Goal: Task Accomplishment & Management: Complete application form

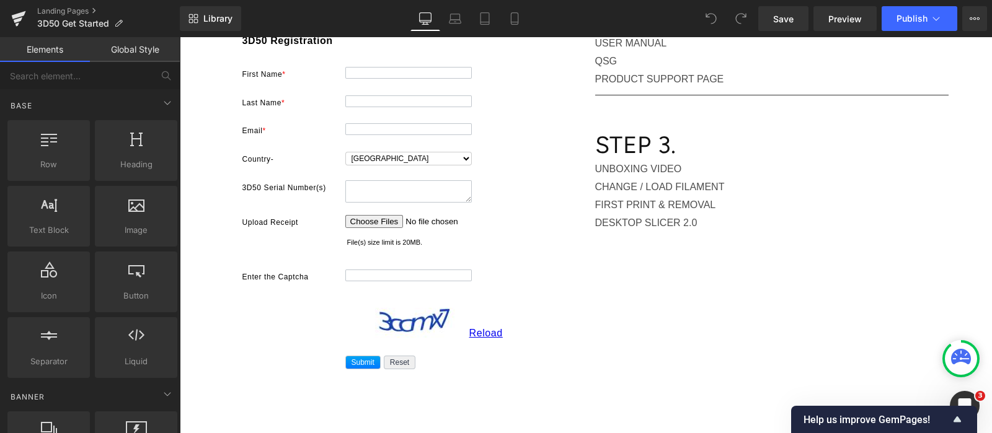
scroll to position [77, 0]
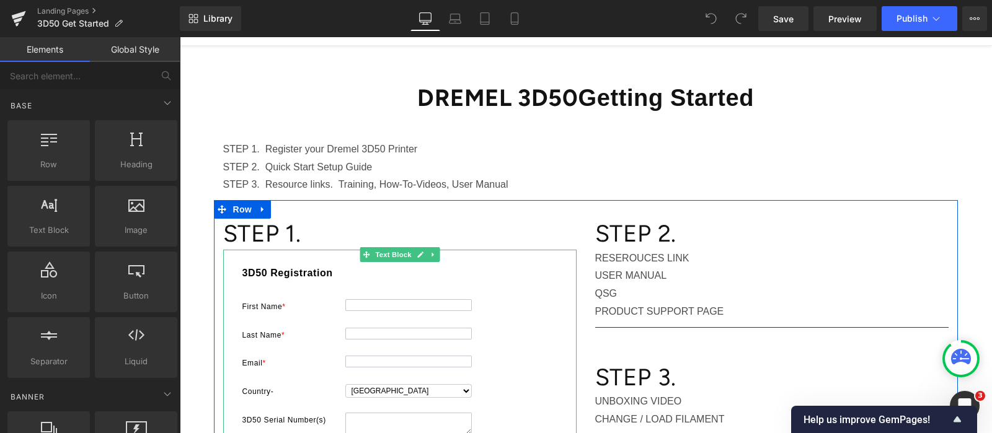
click at [464, 257] on div "83b12bc62b71701b395e9c09c0cd523299b3eab134cd61fc7964bafb68734350 1b06ca0996b187…" at bounding box center [399, 438] width 353 height 377
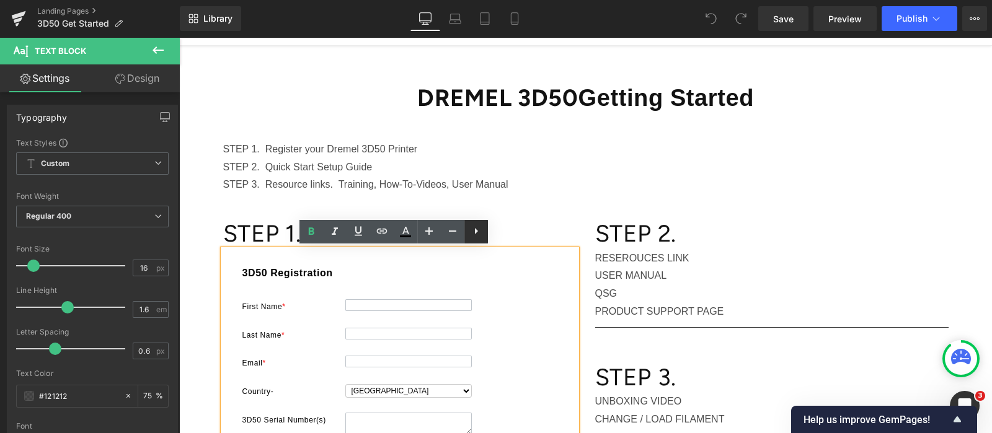
click at [480, 231] on icon at bounding box center [476, 231] width 15 height 15
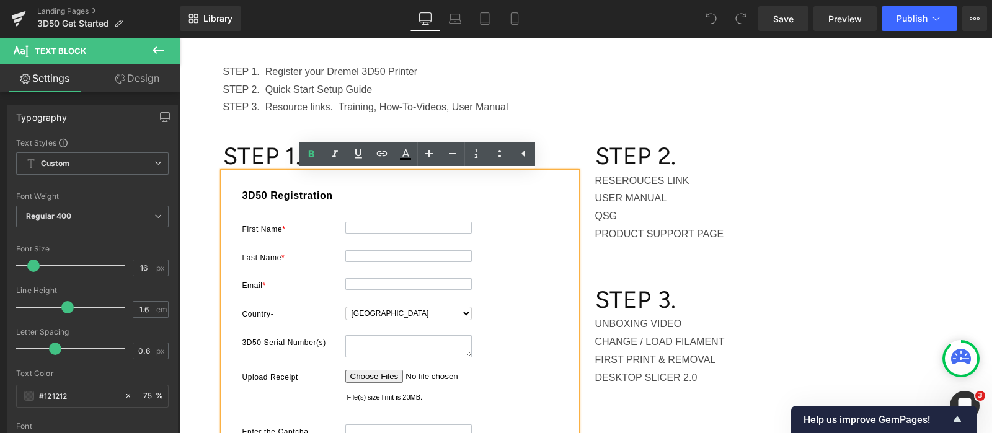
click at [239, 208] on div "3D50 Registration" at bounding box center [400, 199] width 322 height 22
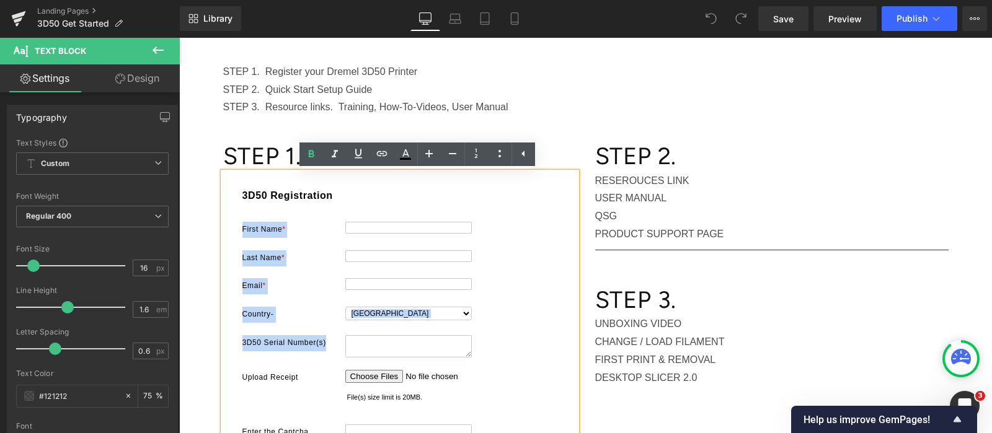
drag, startPoint x: 372, startPoint y: 224, endPoint x: 430, endPoint y: 314, distance: 106.6
click at [408, 327] on form "83b12bc62b71701b395e9c09c0cd523299b3eab134cd61fc7964bafb68734350 1b06ca0996b187…" at bounding box center [400, 356] width 322 height 337
click at [511, 285] on div at bounding box center [451, 284] width 219 height 12
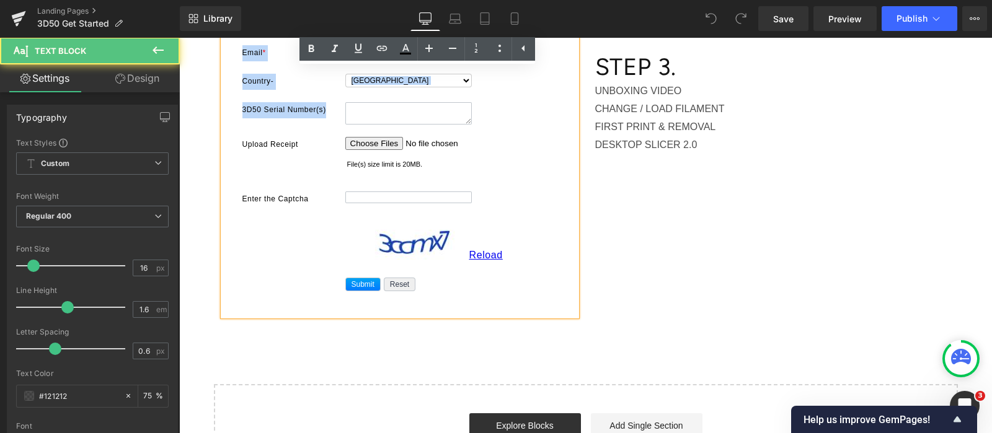
scroll to position [465, 0]
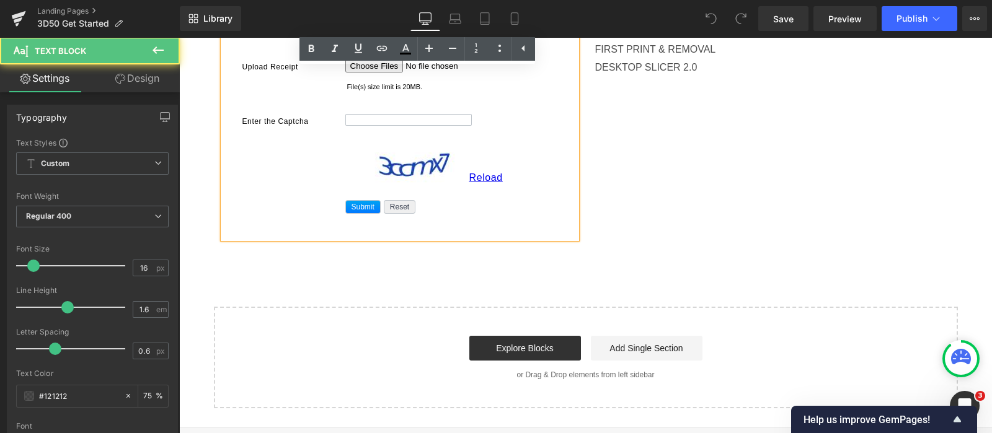
click at [536, 215] on div "83b12bc62b71701b395e9c09c0cd523299b3eab134cd61fc7964bafb68734350 1b06ca0996b187…" at bounding box center [399, 50] width 353 height 377
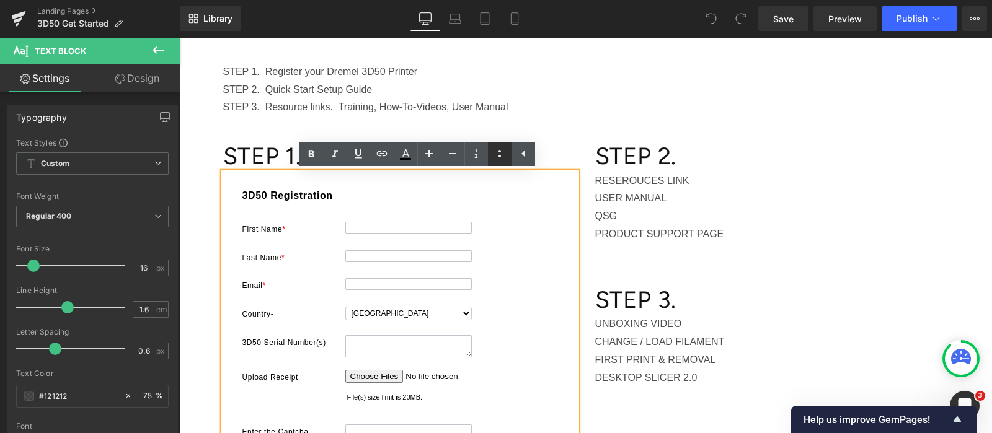
click at [505, 156] on icon at bounding box center [499, 153] width 15 height 15
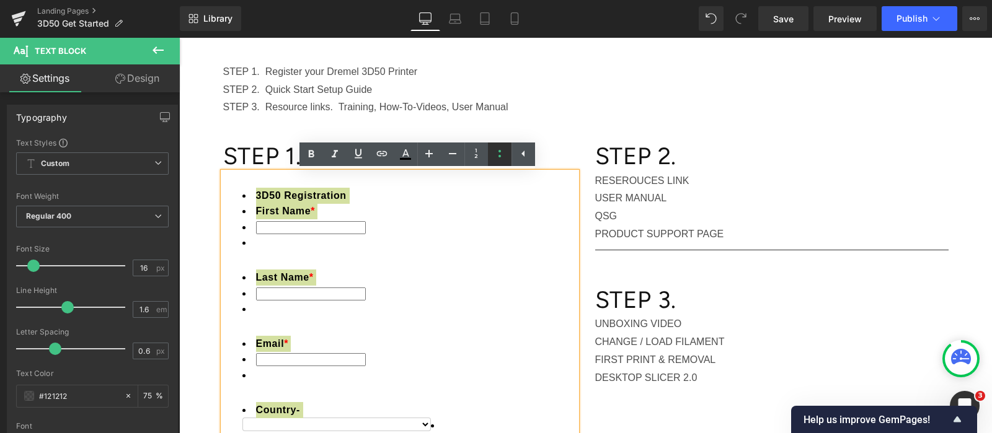
click at [500, 151] on icon at bounding box center [499, 153] width 2 height 7
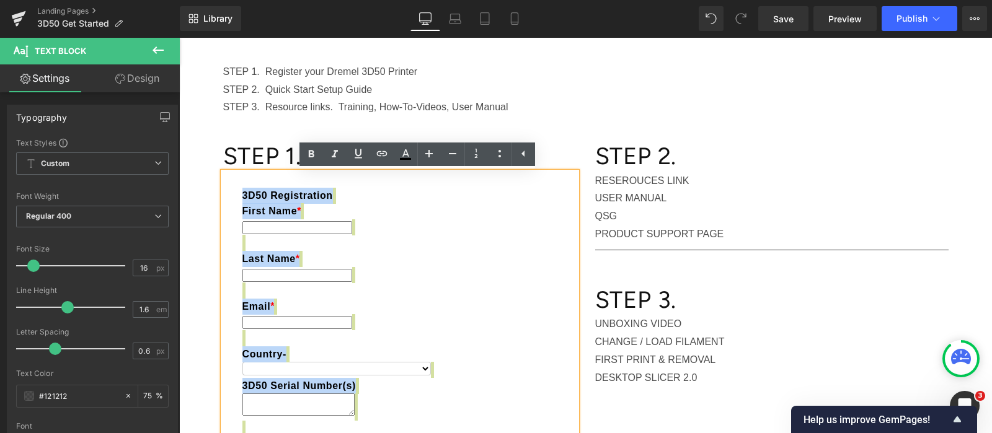
click at [508, 189] on div "3D50 Registration First Name * Last Name * Email * Country- 3D50 Serial Number(…" at bounding box center [400, 401] width 322 height 426
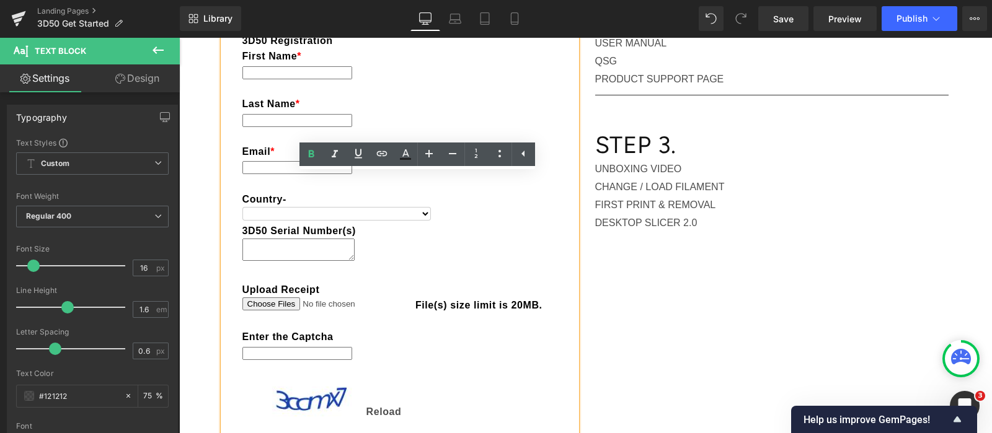
scroll to position [77, 0]
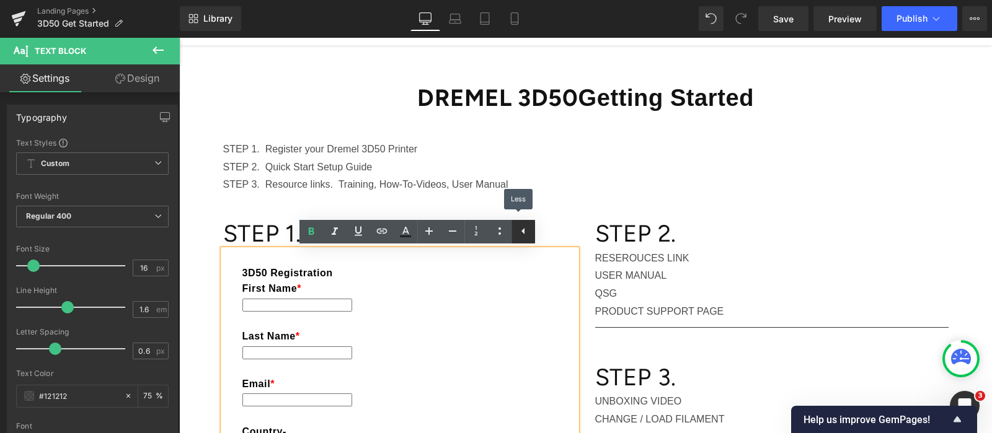
click at [524, 236] on icon at bounding box center [523, 231] width 15 height 15
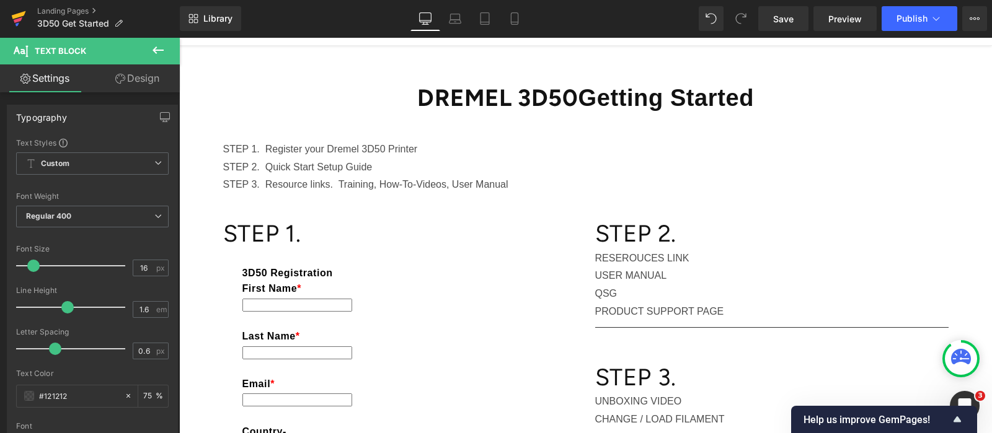
click at [19, 20] on icon at bounding box center [18, 20] width 9 height 6
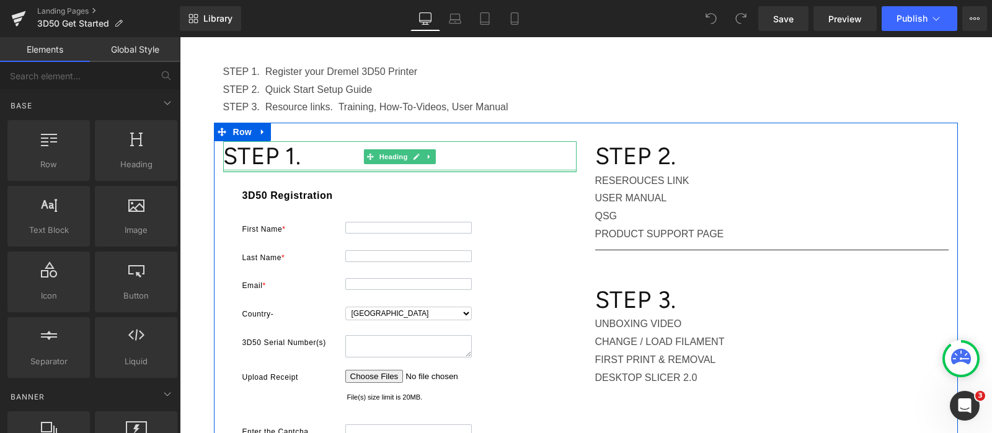
scroll to position [232, 0]
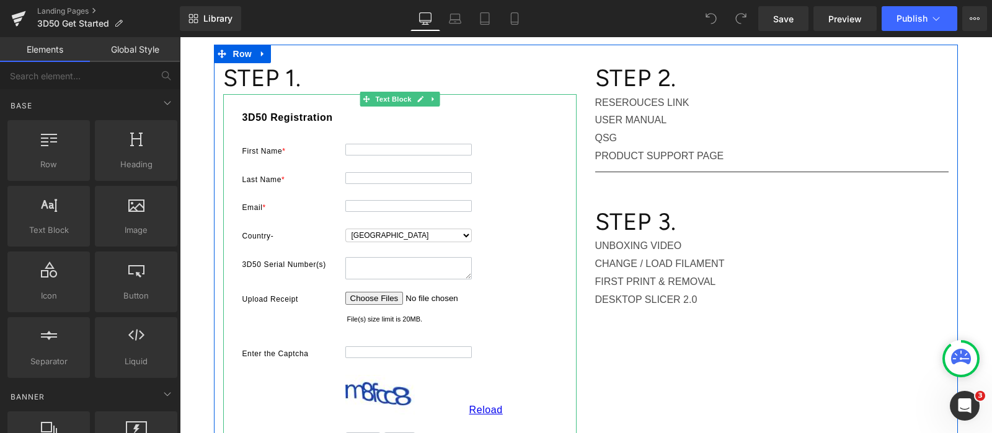
click at [481, 112] on div "3D50 Registration" at bounding box center [400, 121] width 322 height 22
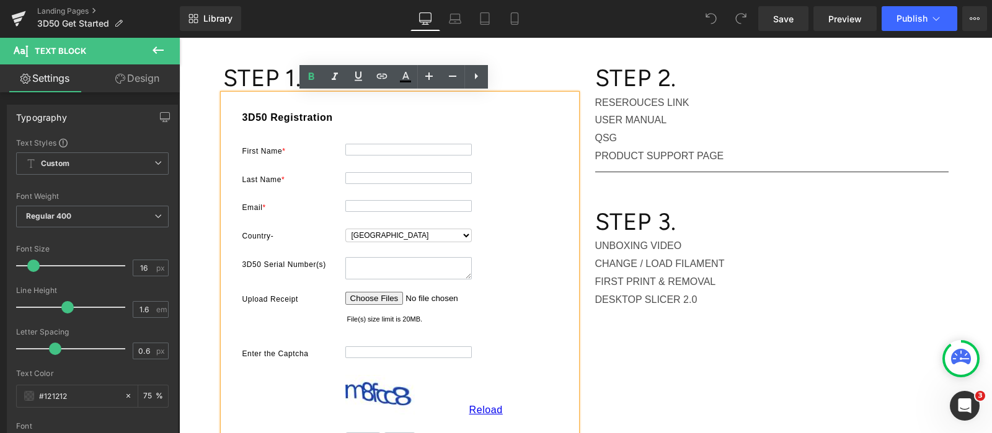
click at [530, 81] on h1 "STEP 1." at bounding box center [399, 78] width 353 height 30
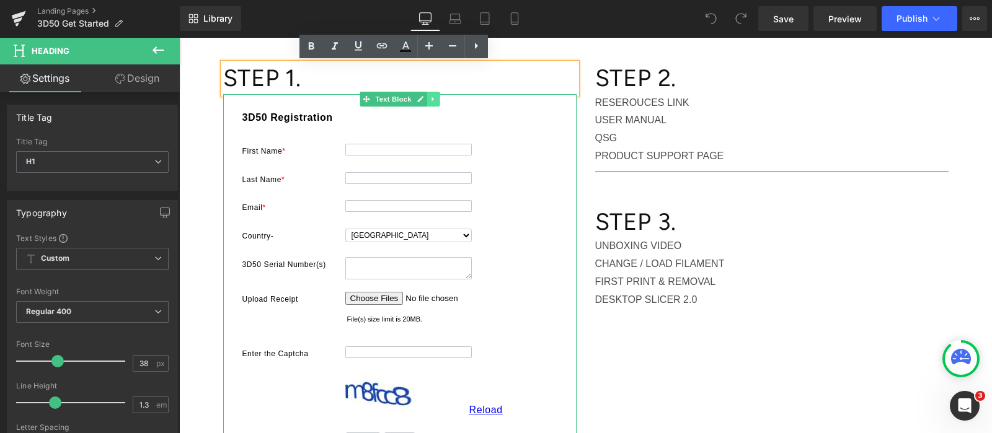
click at [431, 98] on icon at bounding box center [432, 99] width 2 height 4
click at [491, 151] on div at bounding box center [451, 150] width 219 height 12
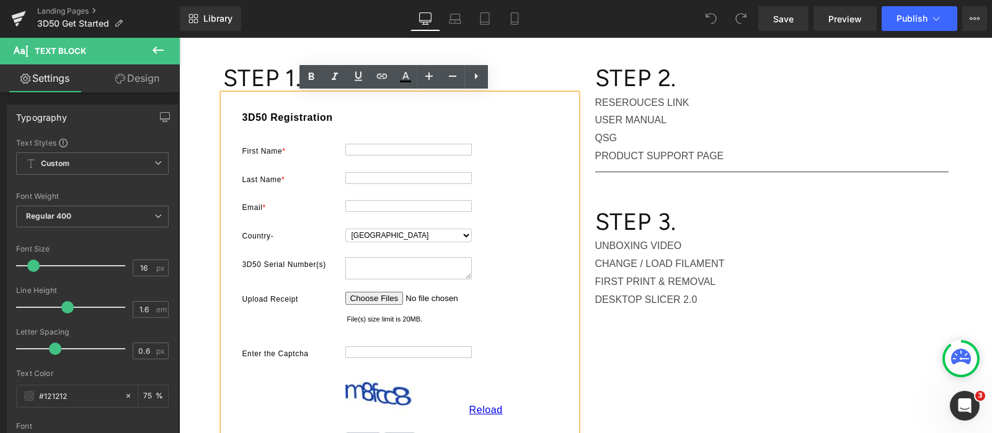
scroll to position [309, 0]
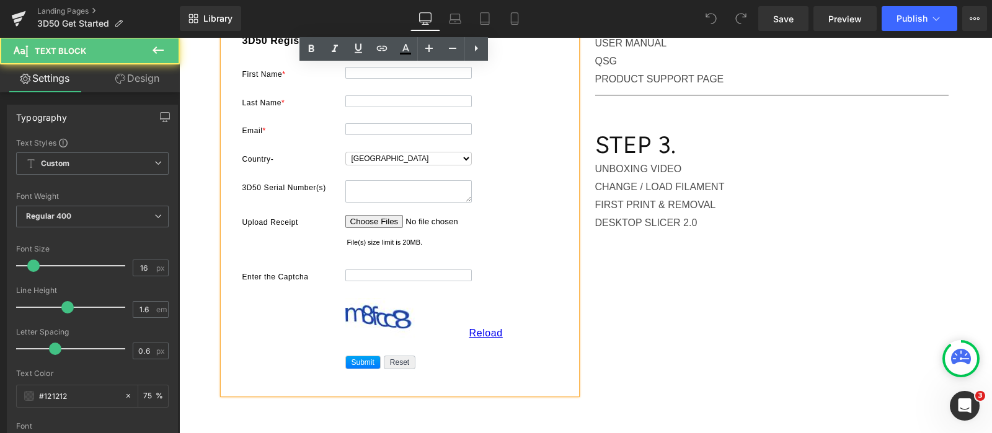
click at [523, 180] on div at bounding box center [451, 191] width 219 height 22
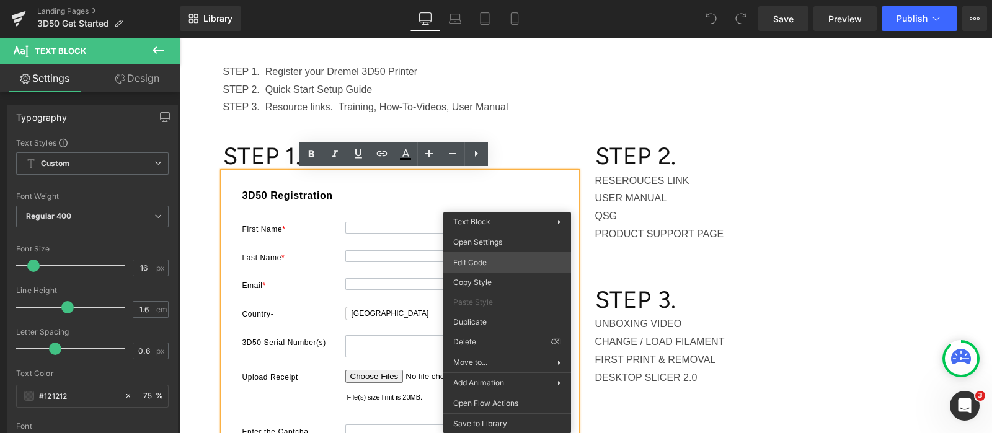
click at [505, 0] on div "You are previewing how the will restyle your page. You can not edit Elements in…" at bounding box center [496, 0] width 992 height 0
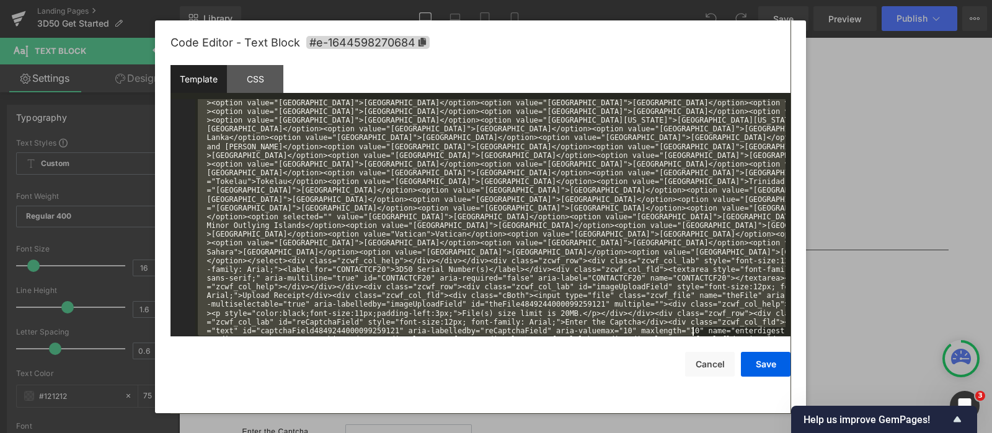
scroll to position [1027, 0]
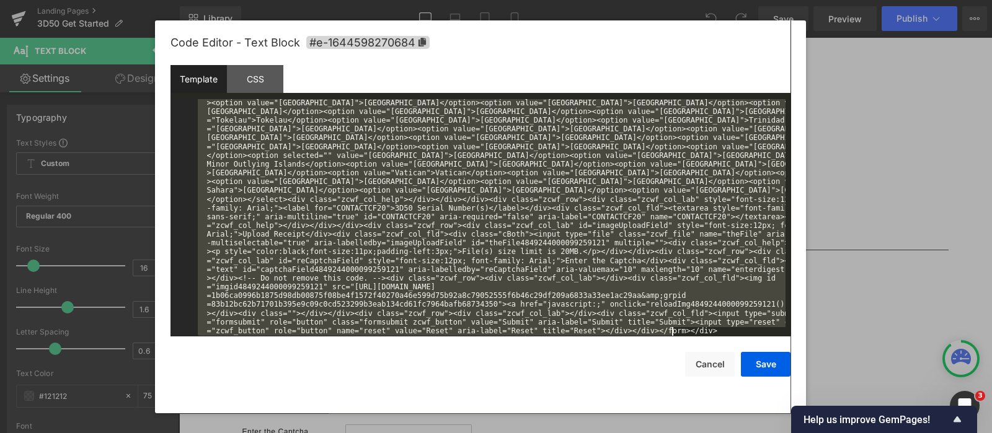
drag, startPoint x: 196, startPoint y: 104, endPoint x: 694, endPoint y: 404, distance: 581.2
click at [694, 404] on div "Code Editor - Text Block #e-1644598270684 Template CSS 1 <!-- Note :- You can m…" at bounding box center [480, 216] width 620 height 393
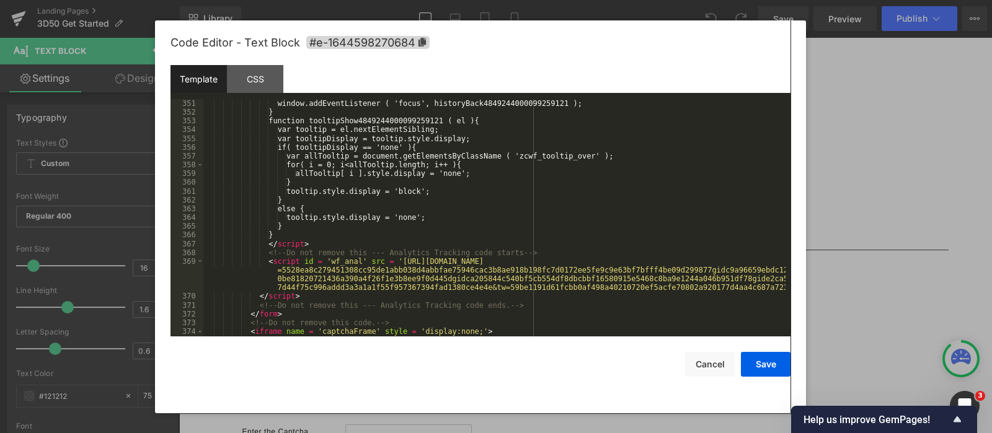
scroll to position [3205, 0]
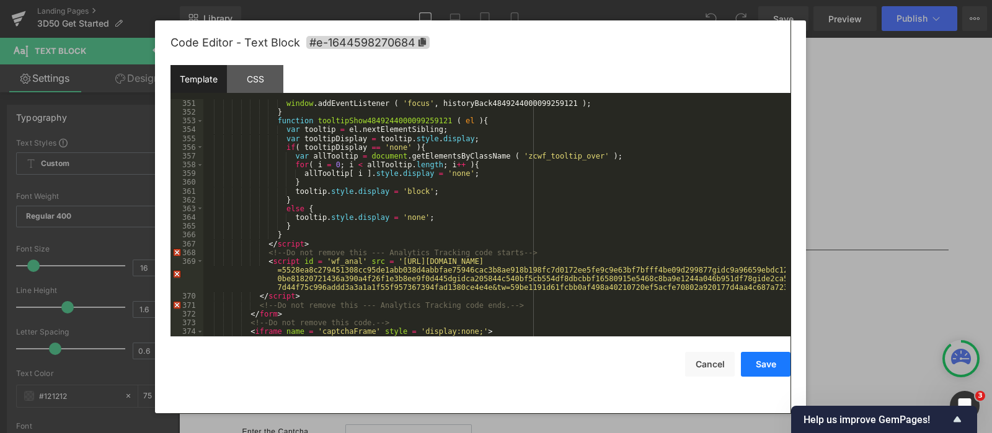
click at [767, 367] on button "Save" at bounding box center [766, 364] width 50 height 25
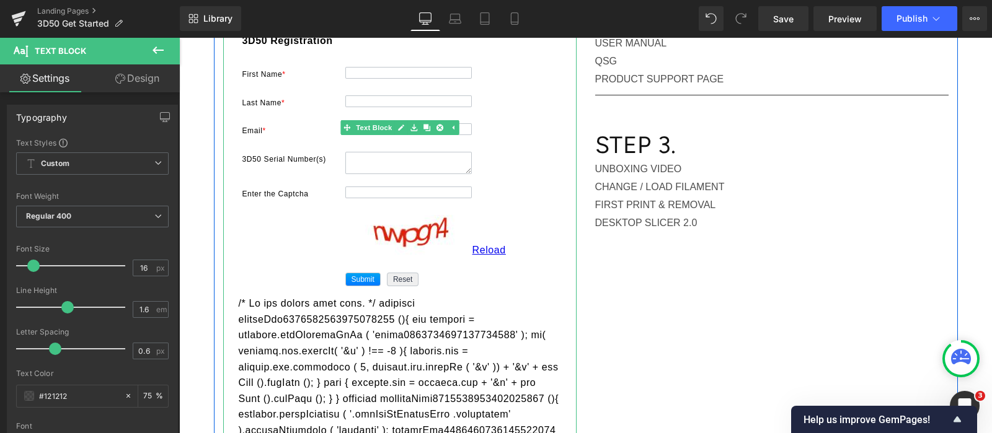
scroll to position [387, 0]
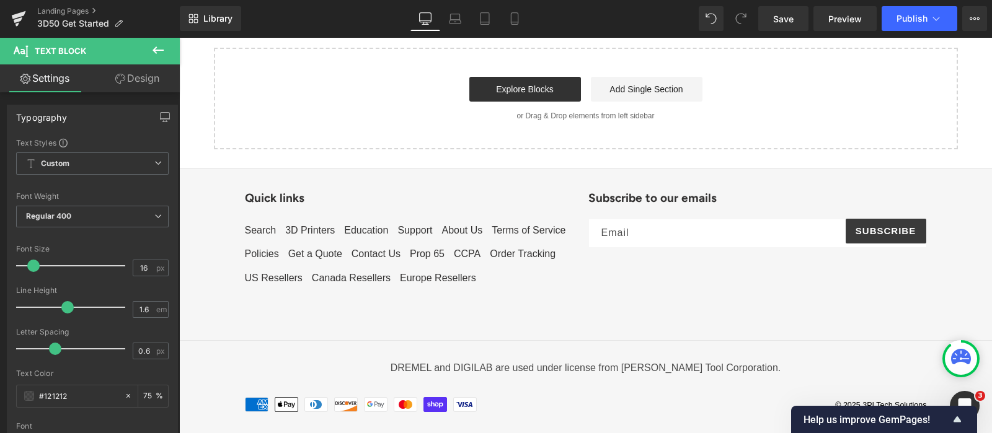
drag, startPoint x: 230, startPoint y: 223, endPoint x: 560, endPoint y: 380, distance: 366.0
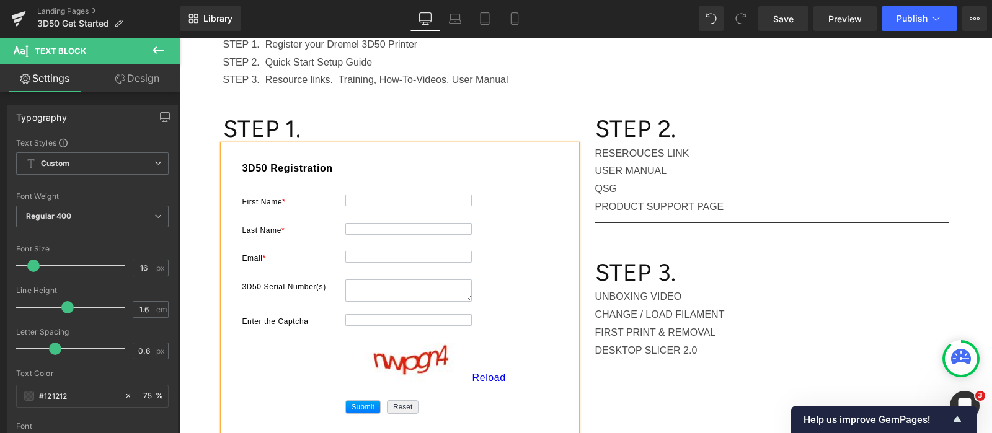
scroll to position [259, 0]
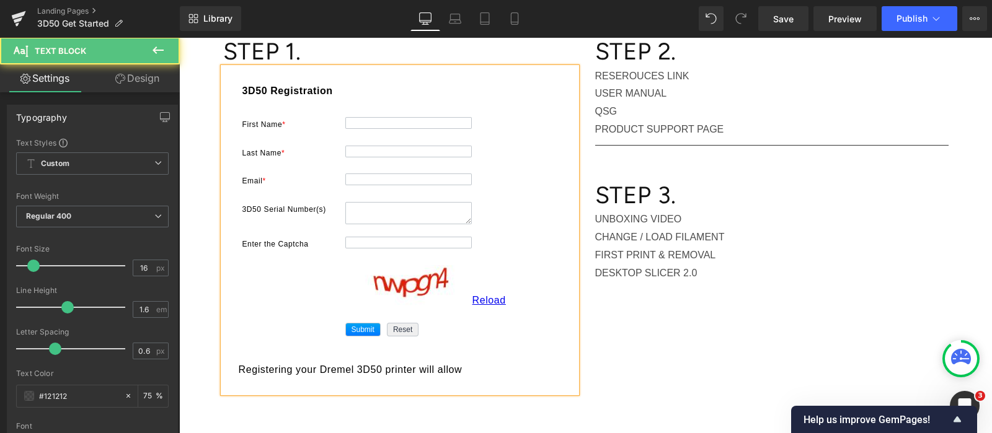
drag, startPoint x: 236, startPoint y: 368, endPoint x: 297, endPoint y: 372, distance: 60.9
click at [239, 368] on form "8cd8d87a7c0e04444533108d38b5281ea502c11555391d54a1ad4d6bc36e1949 356a1a508ded85…" at bounding box center [400, 230] width 322 height 295
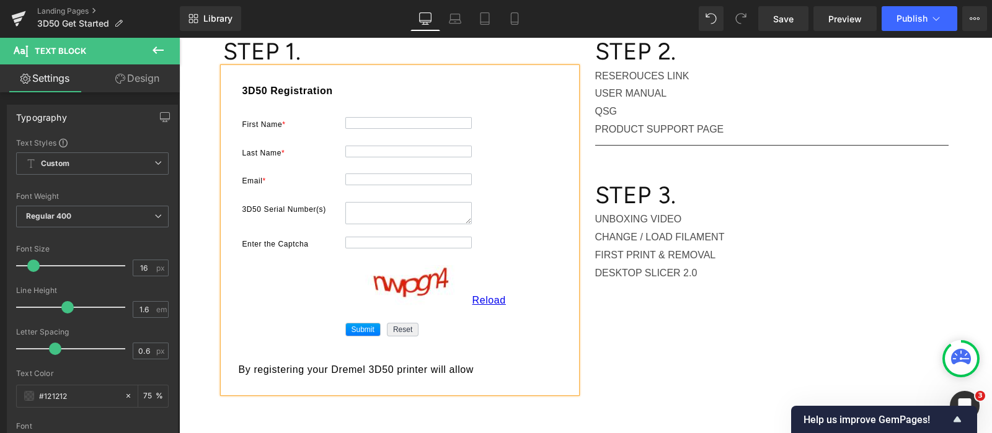
click at [501, 366] on form "8cd8d87a7c0e04444533108d38b5281ea502c11555391d54a1ad4d6bc36e1949 356a1a508ded85…" at bounding box center [400, 230] width 322 height 295
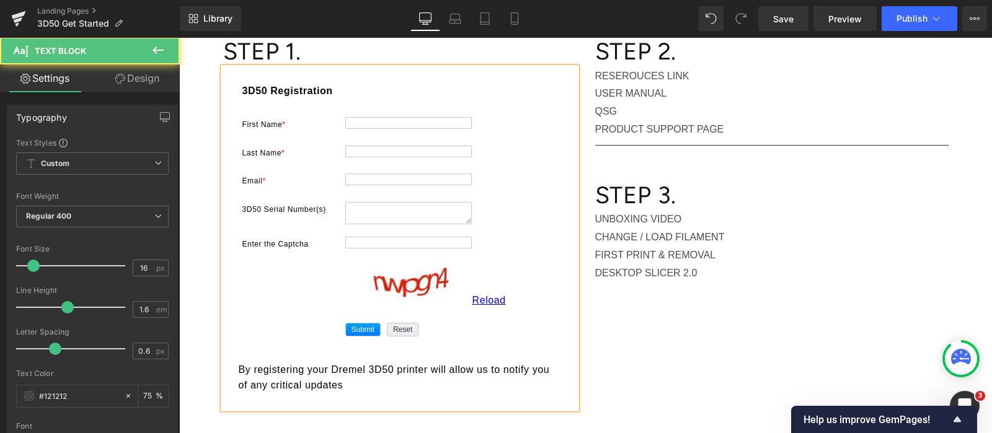
click at [299, 385] on form "8cd8d87a7c0e04444533108d38b5281ea502c11555391d54a1ad4d6bc36e1949 356a1a508ded85…" at bounding box center [400, 238] width 322 height 311
drag, startPoint x: 435, startPoint y: 383, endPoint x: 455, endPoint y: 384, distance: 19.9
click at [436, 383] on form "8cd8d87a7c0e04444533108d38b5281ea502c11555391d54a1ad4d6bc36e1949 356a1a508ded85…" at bounding box center [400, 238] width 322 height 311
click at [239, 368] on form "8cd8d87a7c0e04444533108d38b5281ea502c11555391d54a1ad4d6bc36e1949 356a1a508ded85…" at bounding box center [400, 238] width 322 height 311
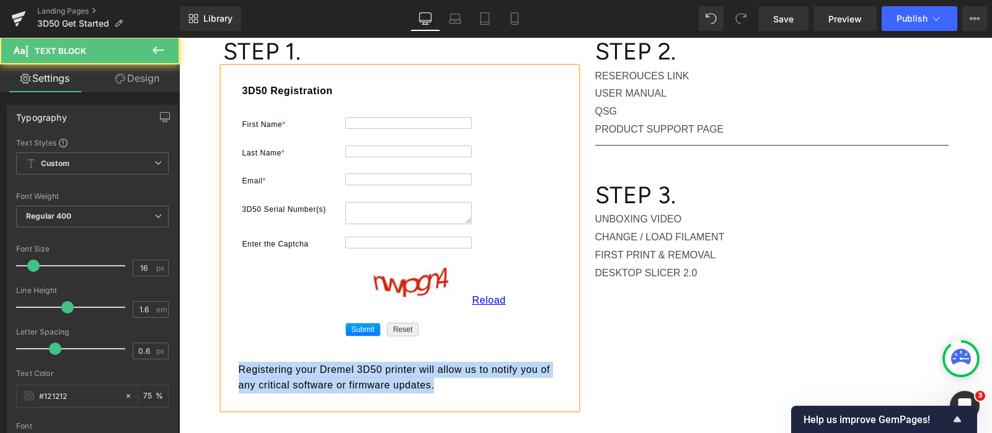
drag, startPoint x: 438, startPoint y: 388, endPoint x: 227, endPoint y: 366, distance: 211.3
click at [227, 366] on div "8cd8d87a7c0e04444533108d38b5281ea502c11555391d54a1ad4d6bc36e1949 356a1a508ded85…" at bounding box center [399, 239] width 353 height 342
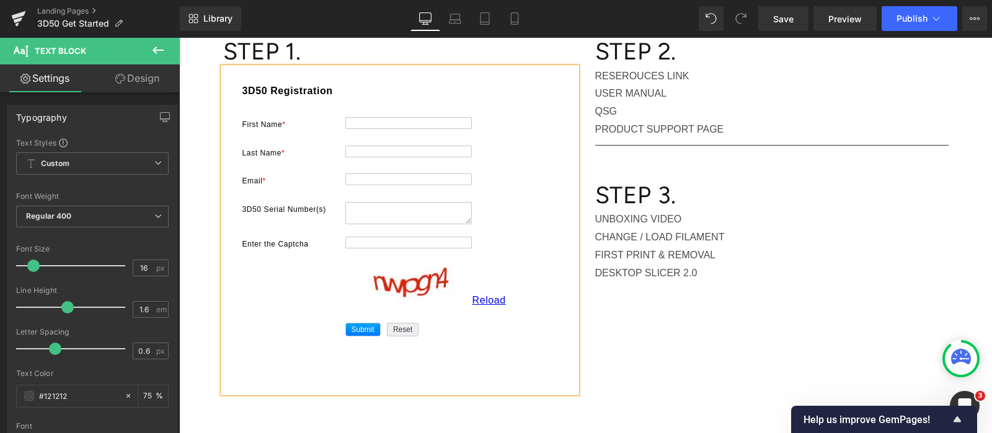
drag, startPoint x: 324, startPoint y: 88, endPoint x: 342, endPoint y: 87, distance: 18.0
click at [326, 87] on div "3D50 Registration" at bounding box center [400, 94] width 322 height 22
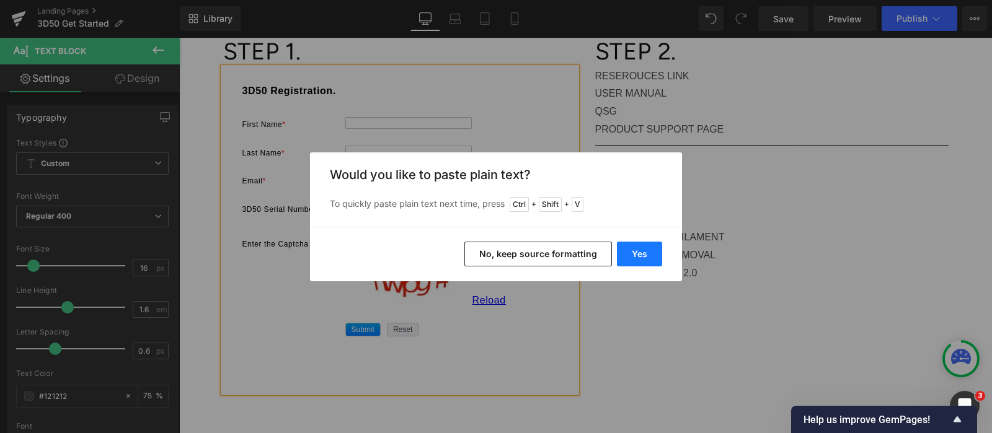
drag, startPoint x: 646, startPoint y: 255, endPoint x: 352, endPoint y: 180, distance: 303.2
click at [646, 255] on button "Yes" at bounding box center [639, 254] width 45 height 25
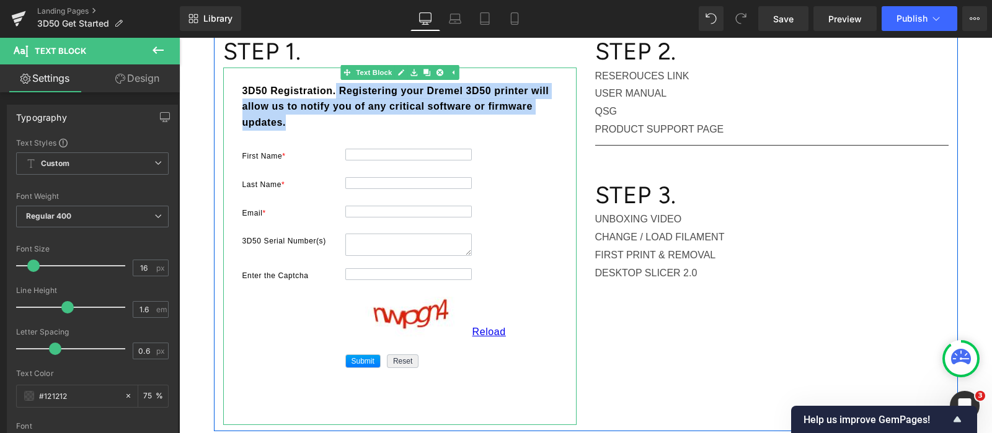
drag, startPoint x: 308, startPoint y: 111, endPoint x: 331, endPoint y: 92, distance: 29.9
click at [331, 92] on div "3D50 Registration. Registering your Dremel 3D50 printer will allow us to notify…" at bounding box center [400, 110] width 322 height 54
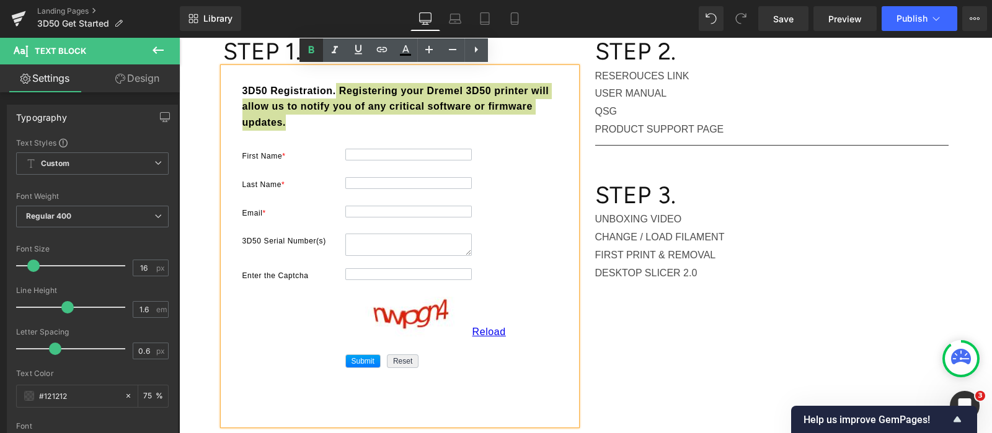
click at [308, 51] on icon at bounding box center [311, 50] width 15 height 15
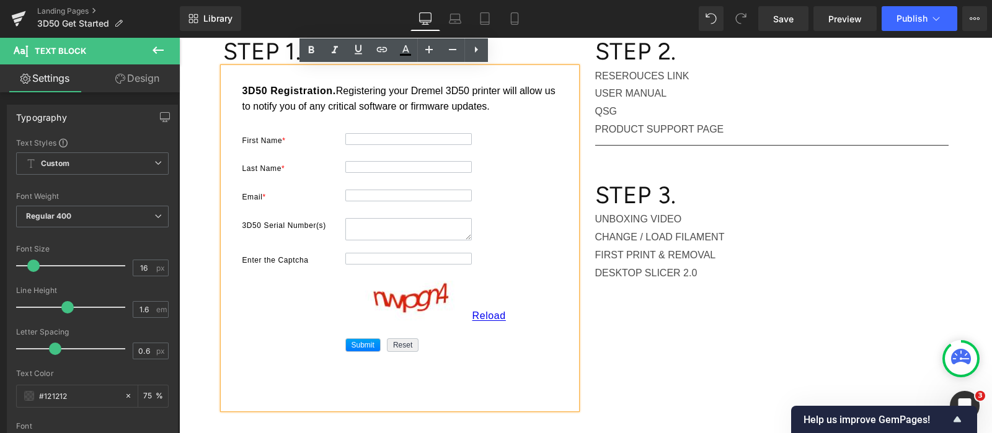
click at [361, 92] on span "Registering your Dremel 3D50 printer will allow us to notify you of any critica…" at bounding box center [398, 99] width 313 height 27
click at [242, 105] on span "Registering your Dremel 3D50 printer will allow us to notify you of any critica…" at bounding box center [398, 99] width 313 height 27
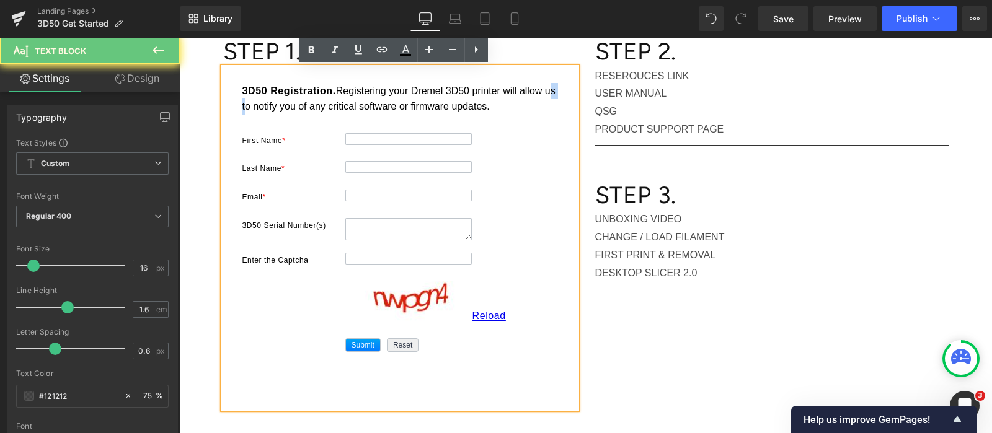
click at [242, 105] on span "Registering your Dremel 3D50 printer will allow us to notify you of any critica…" at bounding box center [398, 99] width 313 height 27
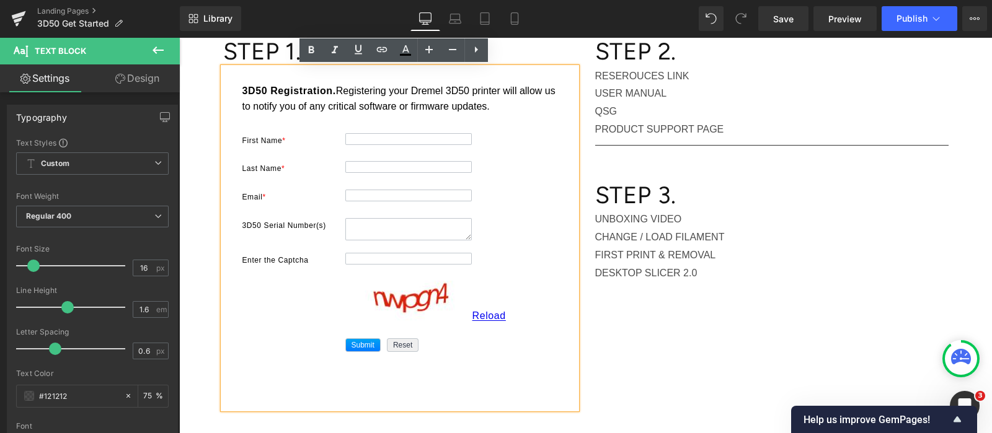
click at [530, 105] on div "3D50 Registration. Registering your Dremel 3D50 printer will allow us to notify…" at bounding box center [400, 102] width 322 height 38
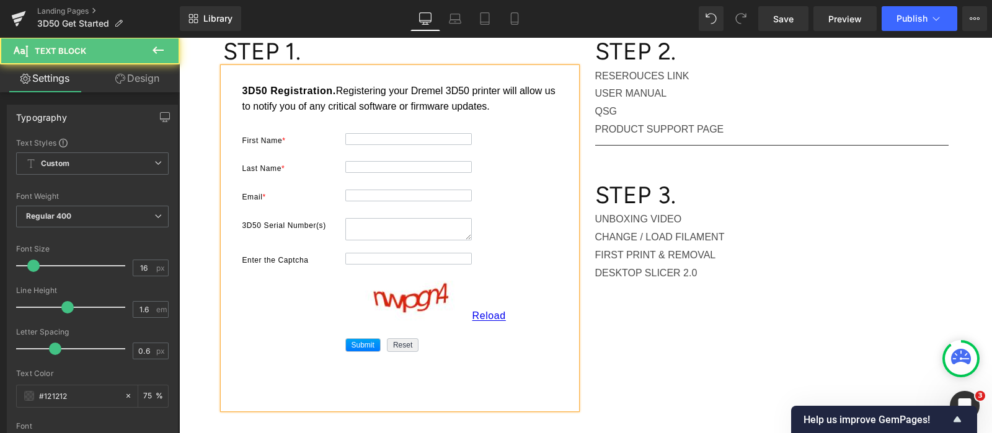
click at [332, 89] on span "Registering your Dremel 3D50 printer will allow us to notify you of any critica…" at bounding box center [398, 99] width 313 height 27
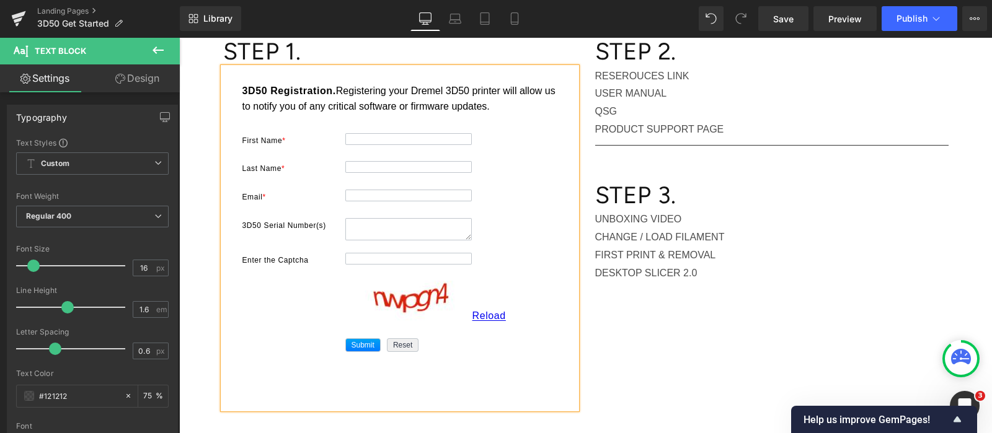
click at [294, 105] on span "Registering your Dremel 3D50 printer will allow us to notify you of any critica…" at bounding box center [398, 99] width 313 height 27
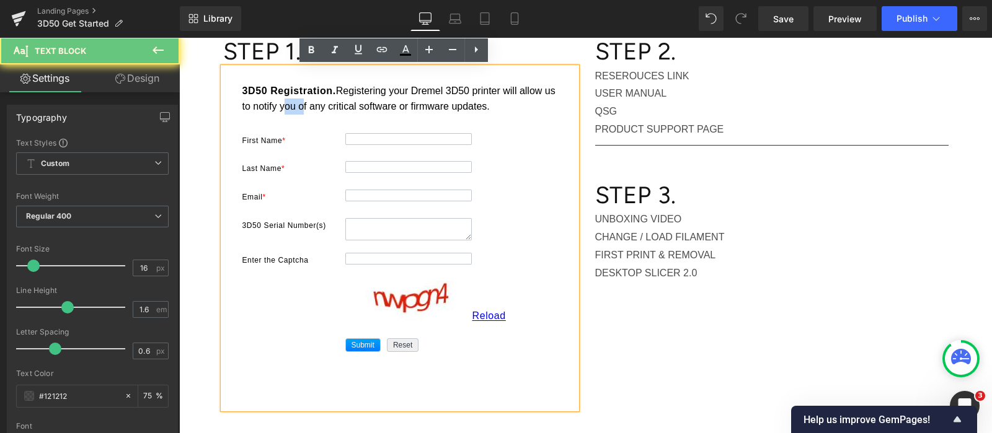
click at [294, 105] on span "Registering your Dremel 3D50 printer will allow us to notify you of any critica…" at bounding box center [398, 99] width 313 height 27
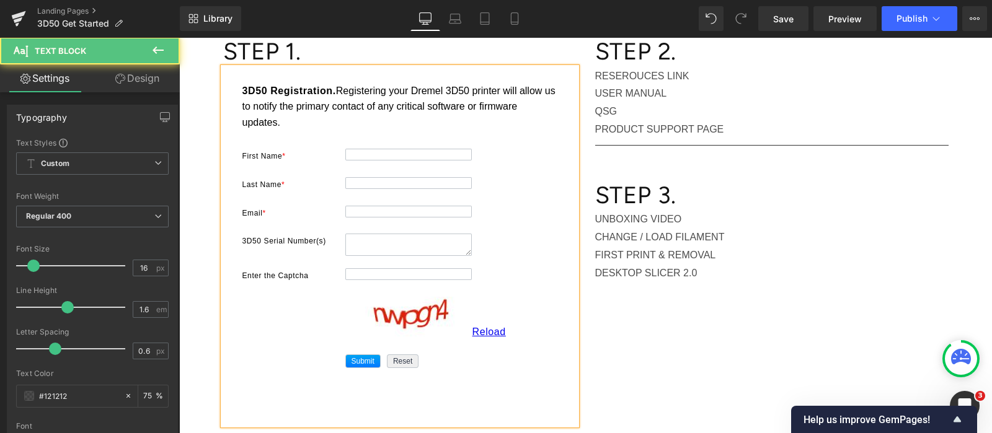
click at [344, 119] on div "3D50 Registration. Registering your Dremel 3D50 printer will allow us to notify…" at bounding box center [400, 110] width 322 height 54
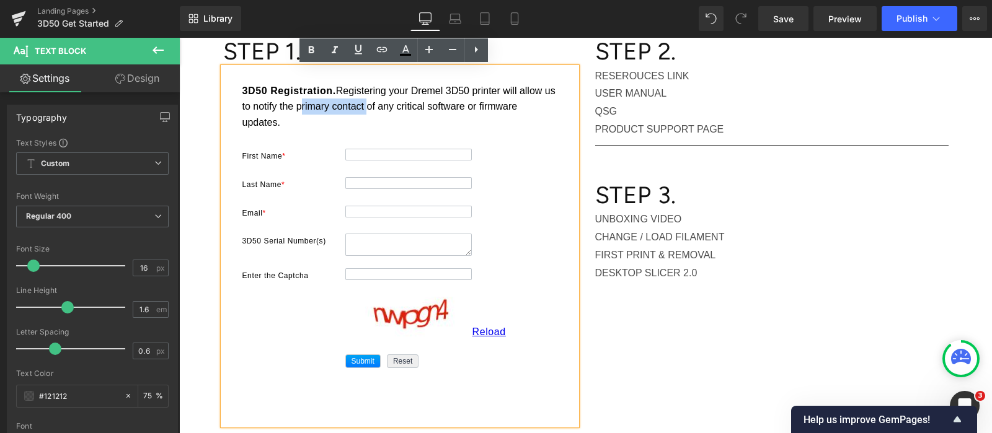
drag, startPoint x: 371, startPoint y: 104, endPoint x: 304, endPoint y: 104, distance: 66.9
click at [304, 104] on span "Registering your Dremel 3D50 printer will allow us to notify the primary contac…" at bounding box center [398, 107] width 313 height 42
click at [355, 47] on icon at bounding box center [358, 49] width 15 height 15
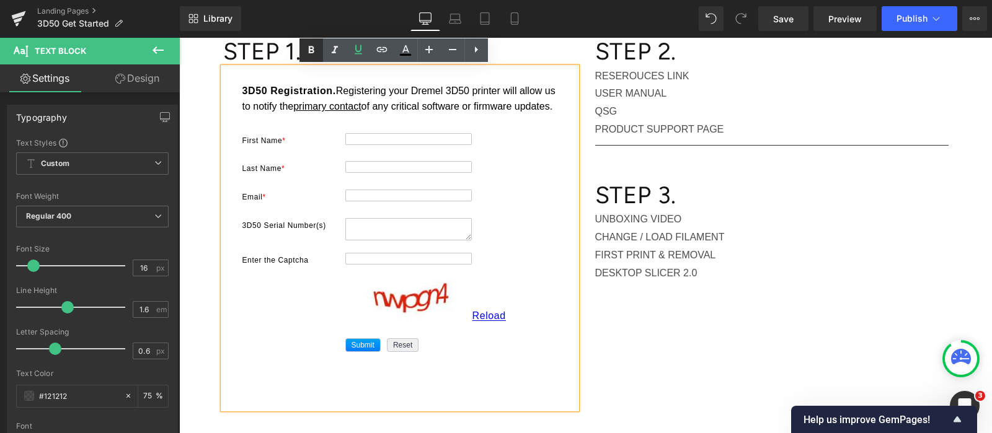
click at [312, 47] on icon at bounding box center [312, 49] width 6 height 7
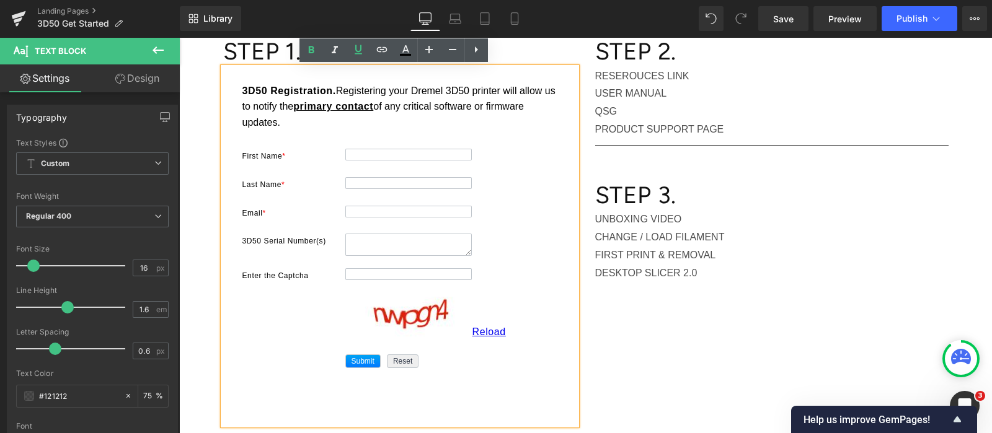
click at [417, 93] on span "Registering your Dremel 3D50 printer will allow us to notify the" at bounding box center [398, 99] width 313 height 27
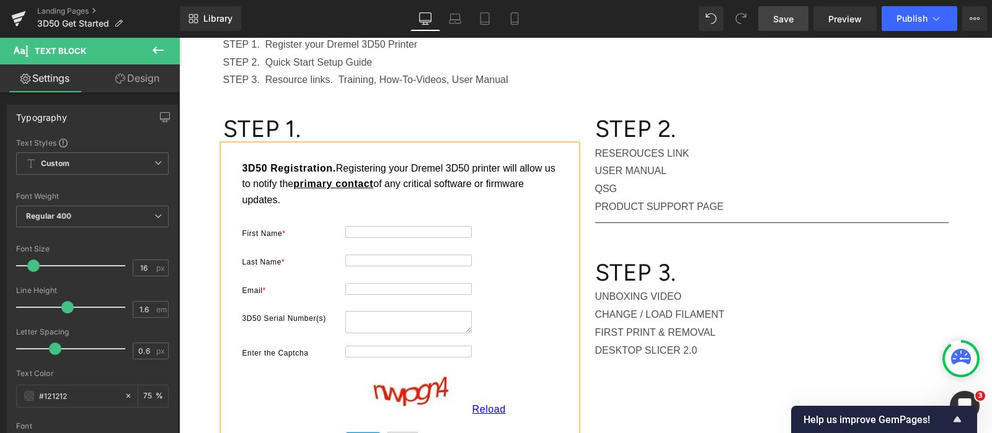
click at [784, 14] on span "Save" at bounding box center [783, 18] width 20 height 13
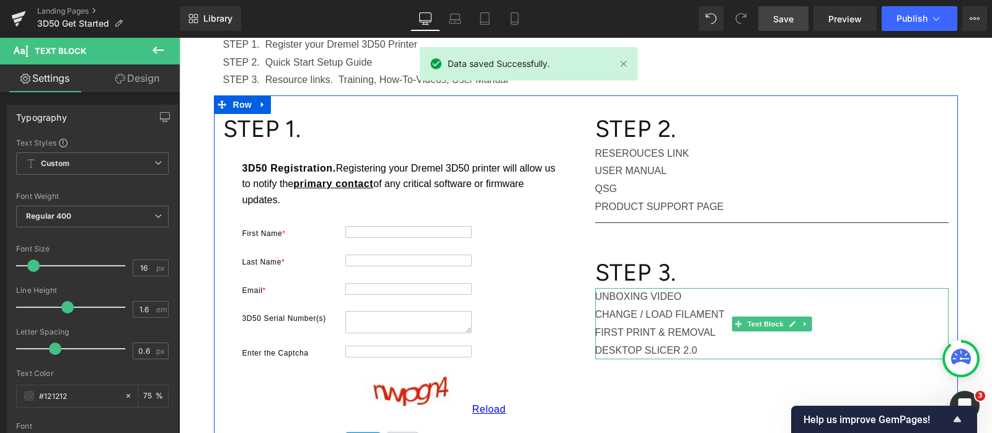
scroll to position [259, 0]
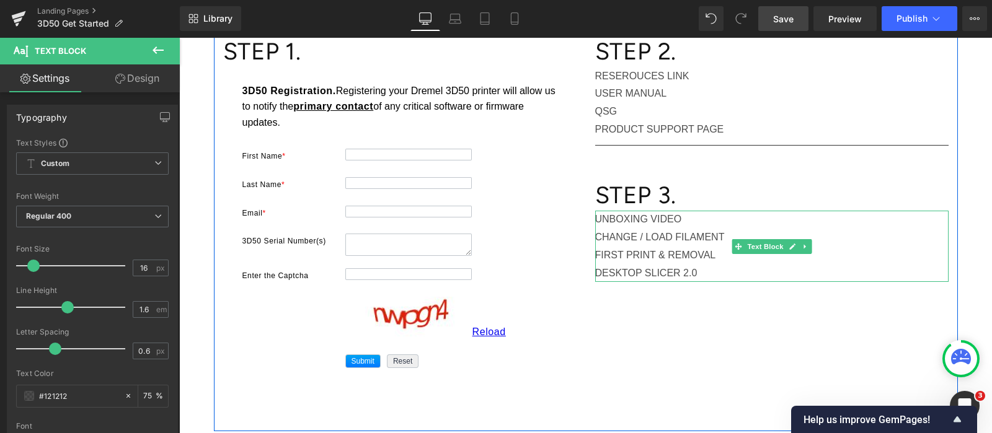
click at [694, 268] on p "DESKTOP SLICER 2.0" at bounding box center [771, 274] width 353 height 18
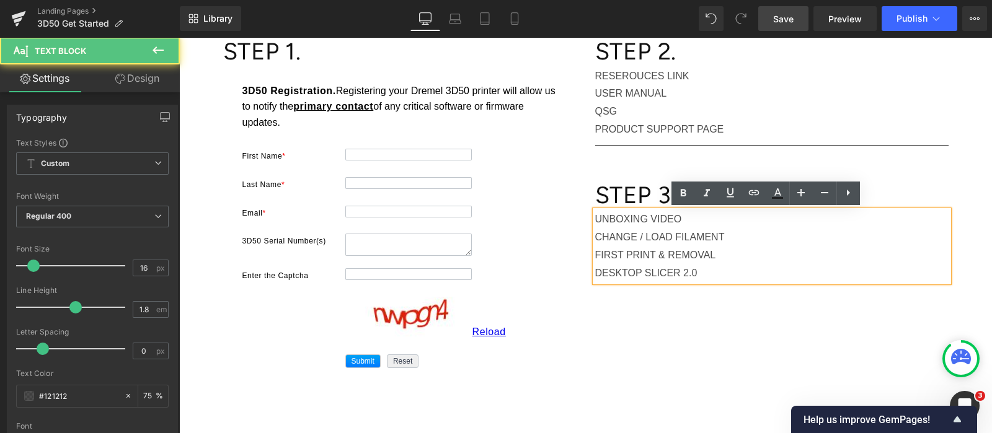
click at [691, 269] on p "DESKTOP SLICER 2.0" at bounding box center [771, 274] width 353 height 18
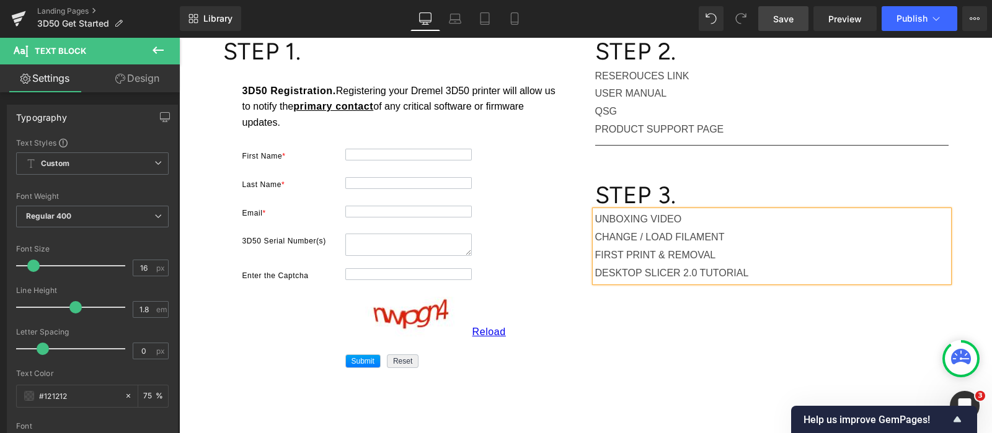
click at [754, 313] on div "STEP 1. Heading 8cd8d87a7c0e04444533108d38b5281ea502c11555391d54a1ad4d6bc36e194…" at bounding box center [586, 224] width 744 height 413
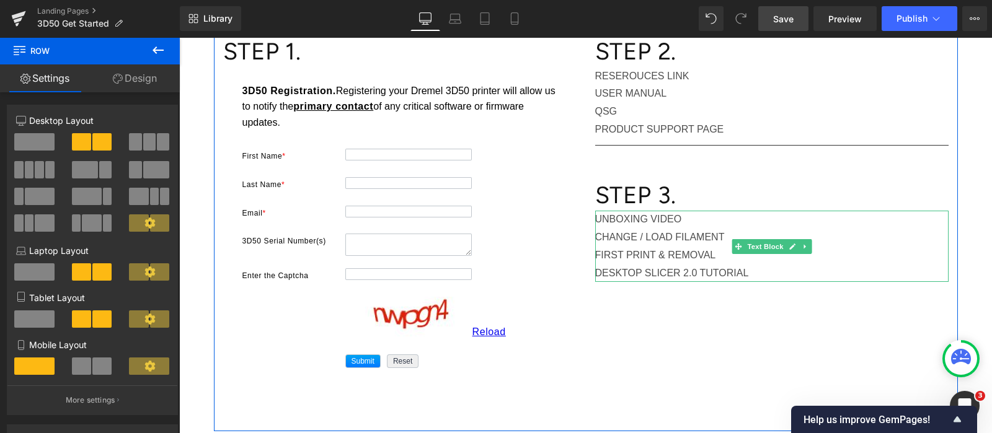
scroll to position [182, 0]
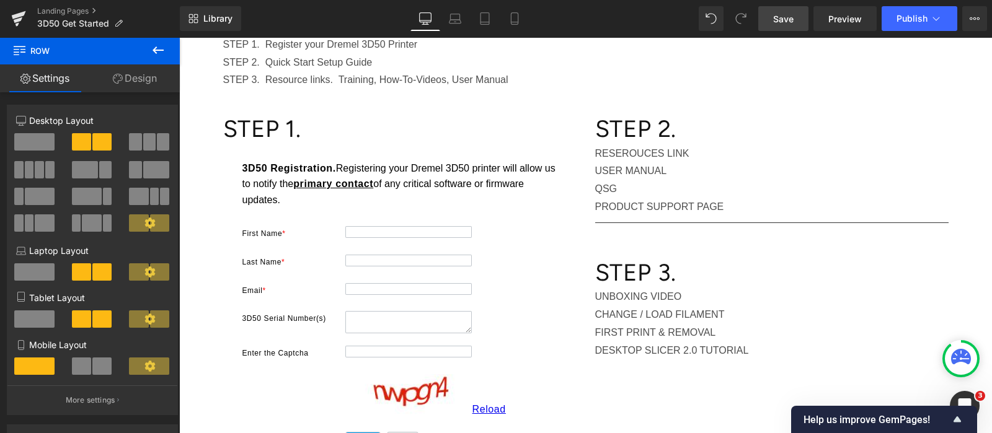
click at [787, 14] on span "Save" at bounding box center [783, 18] width 20 height 13
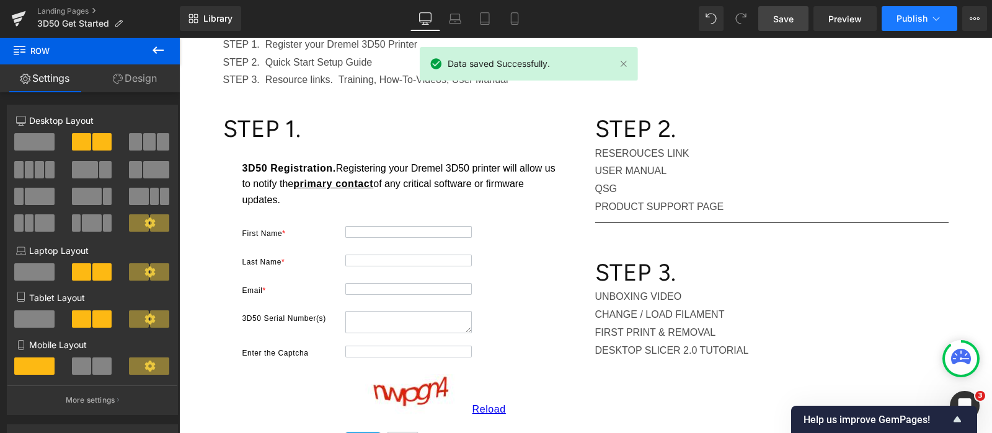
click at [922, 14] on span "Publish" at bounding box center [911, 19] width 31 height 10
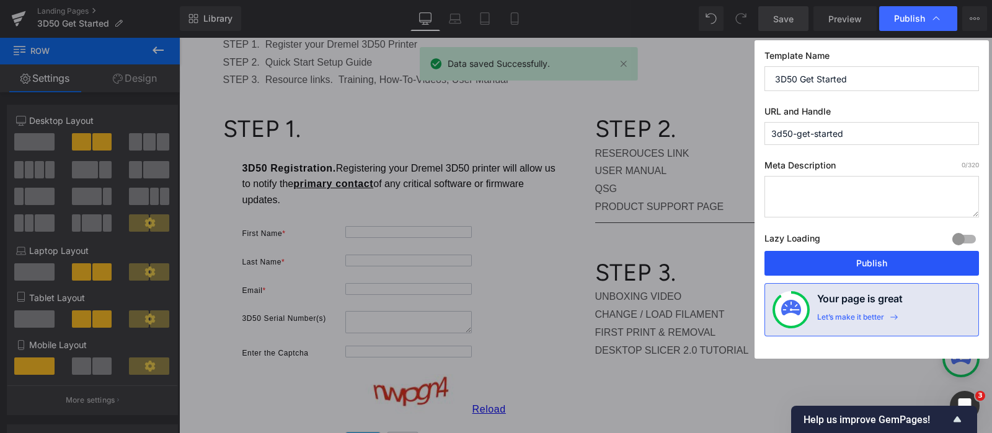
click at [843, 262] on button "Publish" at bounding box center [871, 263] width 214 height 25
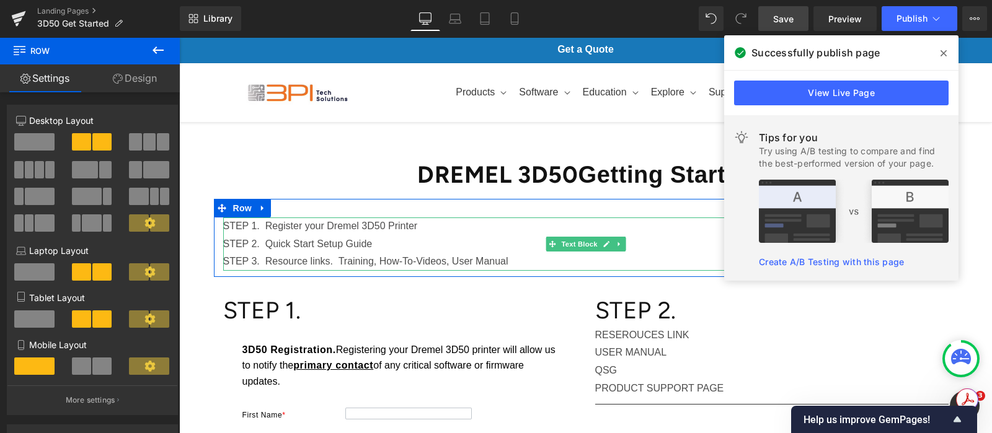
drag, startPoint x: 364, startPoint y: 241, endPoint x: 371, endPoint y: 243, distance: 7.3
click at [365, 242] on p "STEP 2. Quick Start Setup Guide" at bounding box center [585, 245] width 725 height 18
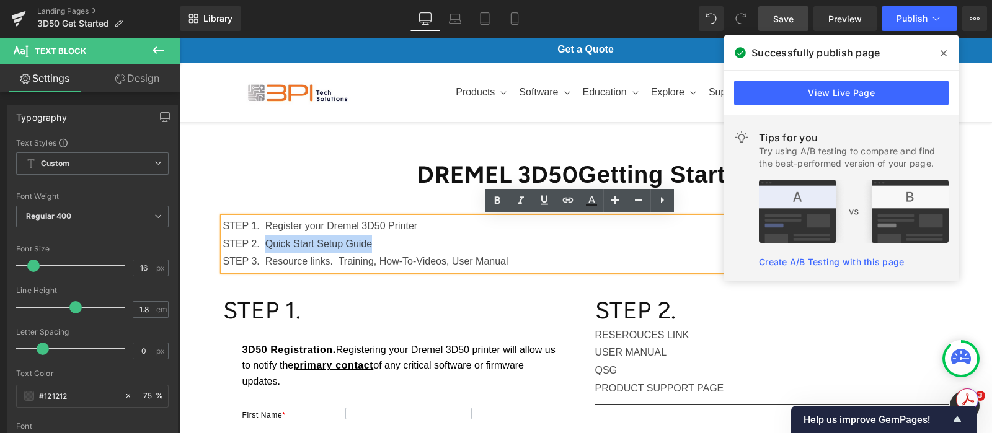
drag, startPoint x: 368, startPoint y: 244, endPoint x: 261, endPoint y: 244, distance: 107.2
click at [261, 244] on p "STEP 2. Quick Start Setup Guide" at bounding box center [585, 245] width 725 height 18
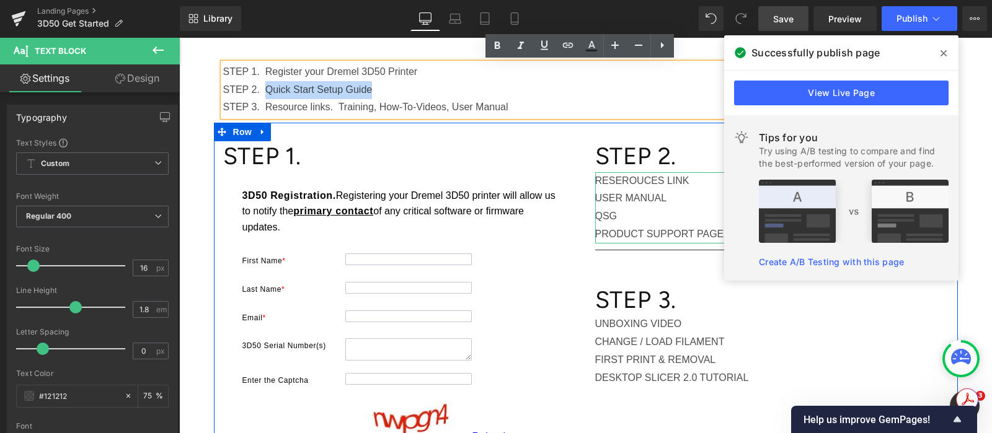
click at [648, 214] on p "QSG" at bounding box center [771, 217] width 353 height 18
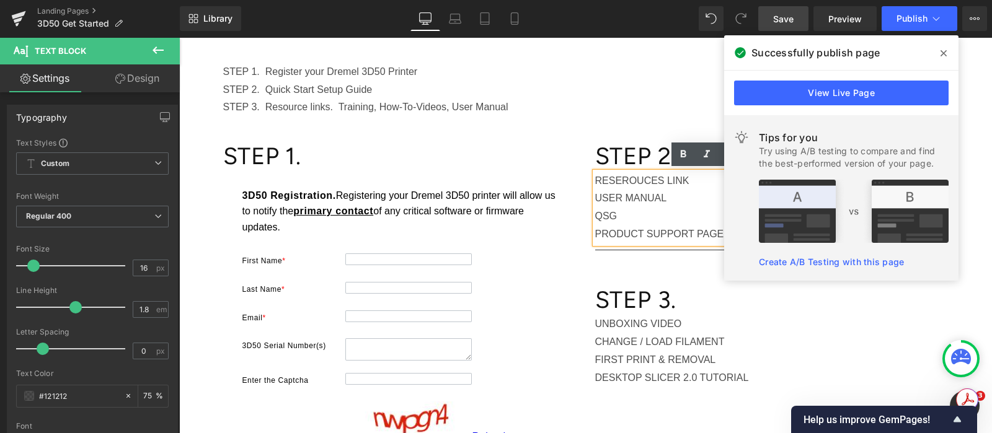
click at [943, 50] on icon at bounding box center [943, 53] width 6 height 10
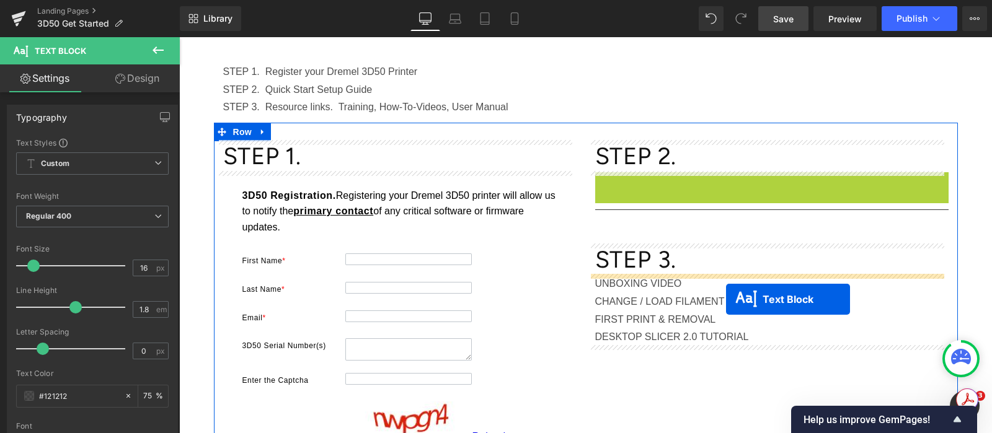
drag, startPoint x: 733, startPoint y: 206, endPoint x: 726, endPoint y: 299, distance: 92.6
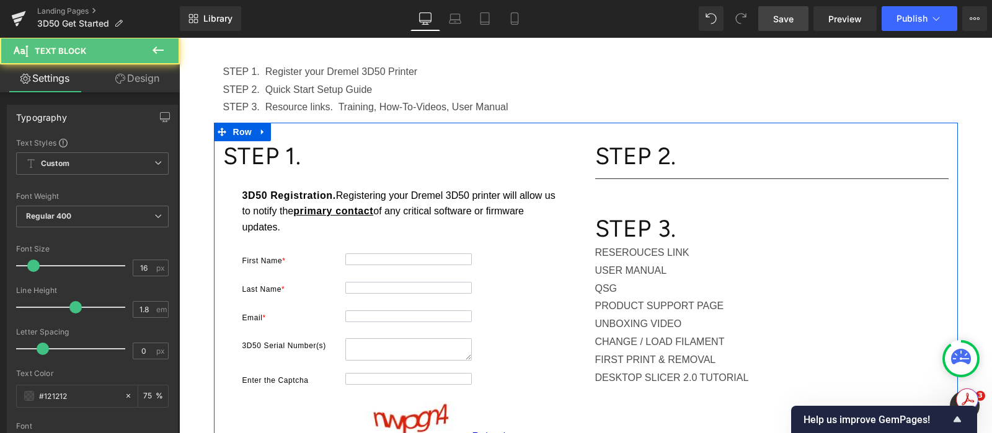
drag, startPoint x: 664, startPoint y: 352, endPoint x: 673, endPoint y: 325, distance: 28.2
click at [664, 352] on p "FIRST PRINT & REMOVAL" at bounding box center [771, 360] width 353 height 18
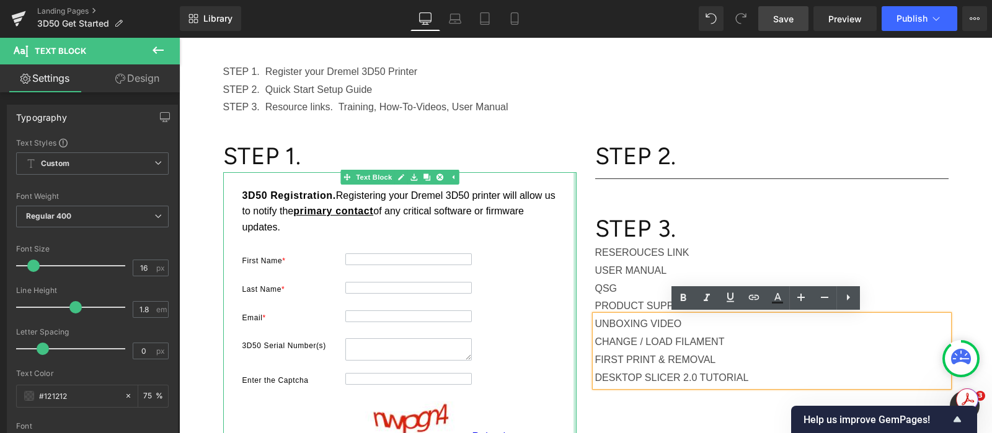
click at [601, 267] on p "USER MANUAL" at bounding box center [771, 271] width 353 height 18
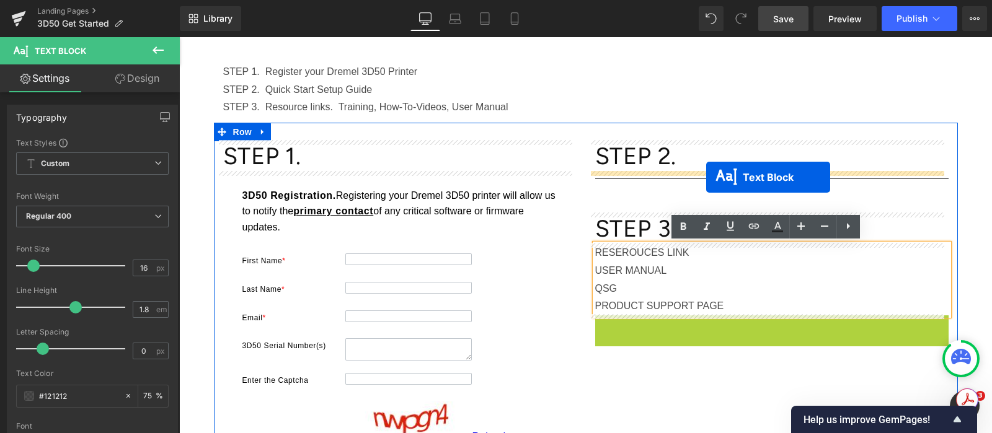
drag, startPoint x: 730, startPoint y: 350, endPoint x: 706, endPoint y: 177, distance: 173.9
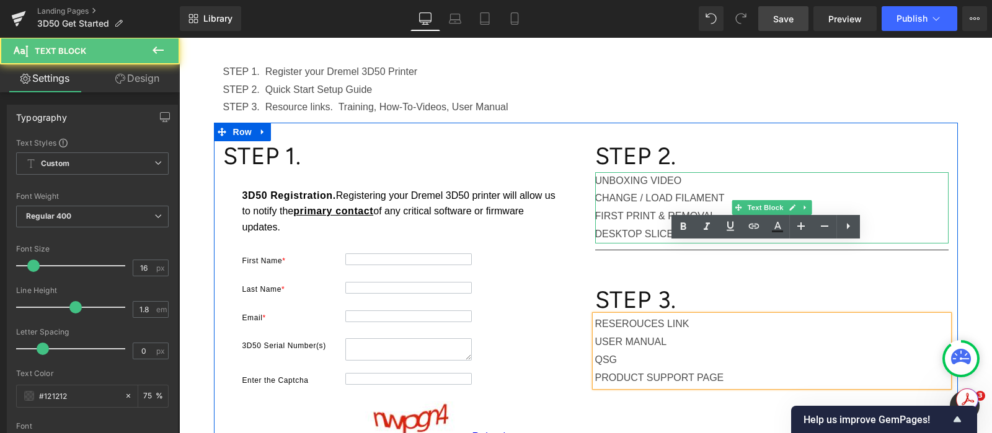
scroll to position [226, 0]
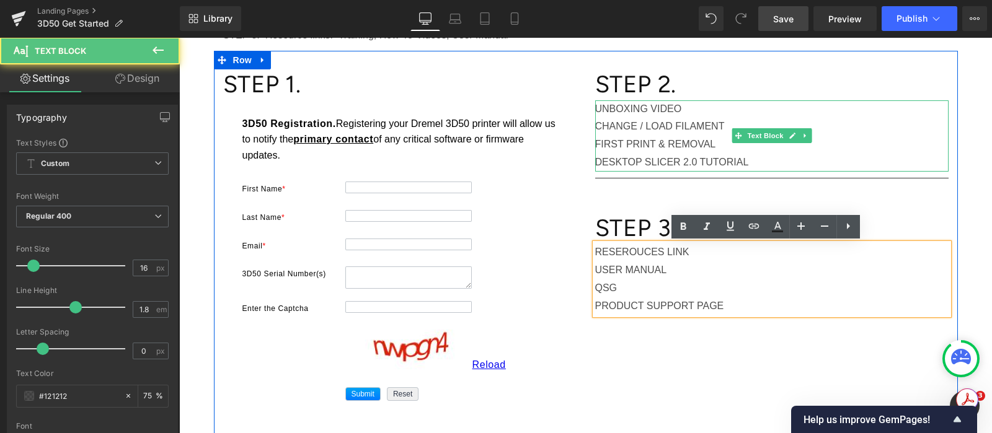
click at [678, 111] on p "UNBOXING VIDEO" at bounding box center [771, 109] width 353 height 18
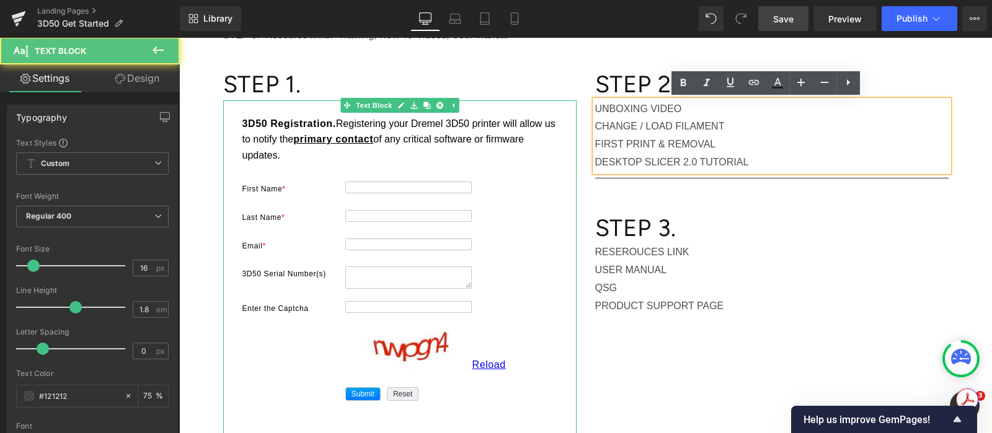
scroll to position [71, 0]
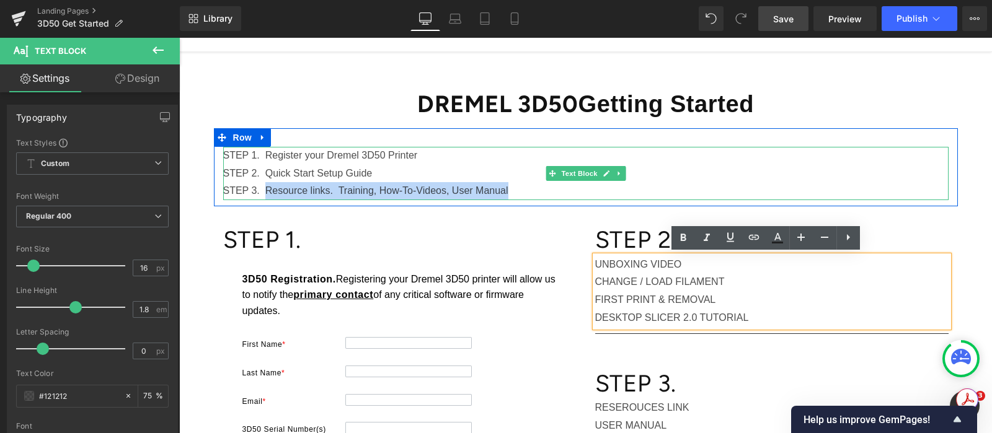
drag, startPoint x: 525, startPoint y: 190, endPoint x: 259, endPoint y: 187, distance: 265.9
click at [259, 187] on p "STEP 3. Resource links. Training, How-To-Videos, User Manual" at bounding box center [585, 191] width 725 height 18
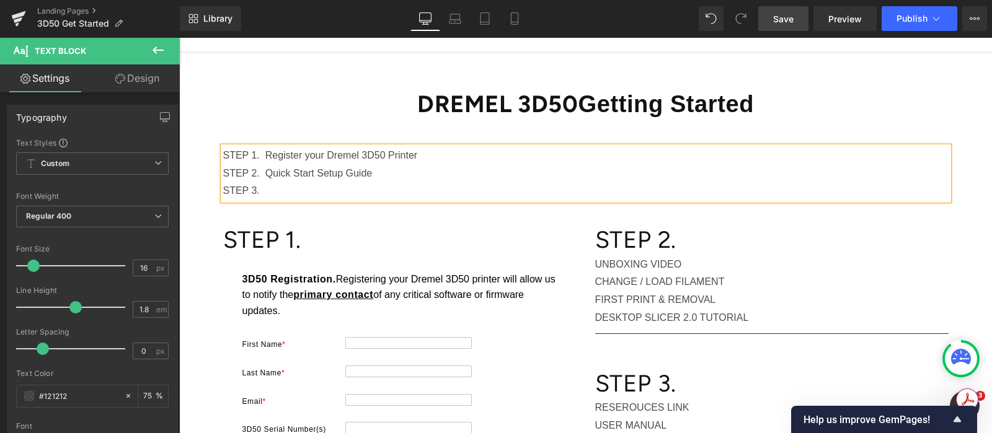
click at [260, 165] on p "STEP 2. Quick Start Setup Guide" at bounding box center [585, 174] width 725 height 18
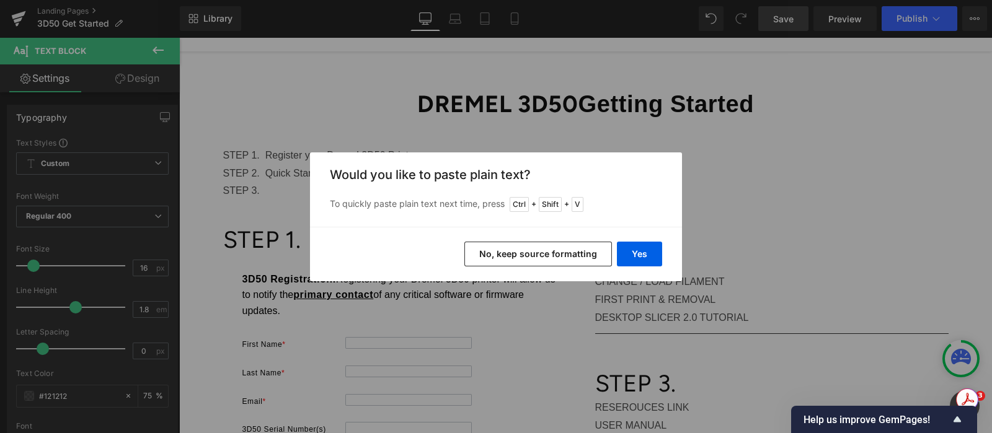
click at [565, 253] on button "No, keep source formatting" at bounding box center [538, 254] width 148 height 25
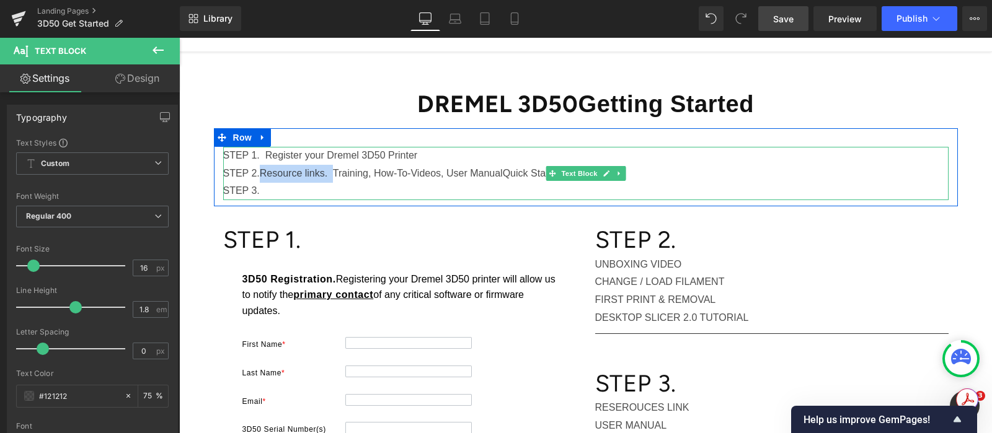
drag, startPoint x: 331, startPoint y: 171, endPoint x: 258, endPoint y: 171, distance: 72.5
click at [260, 171] on span "Resource links. Training, How-To-Videos, User Manual" at bounding box center [381, 173] width 243 height 11
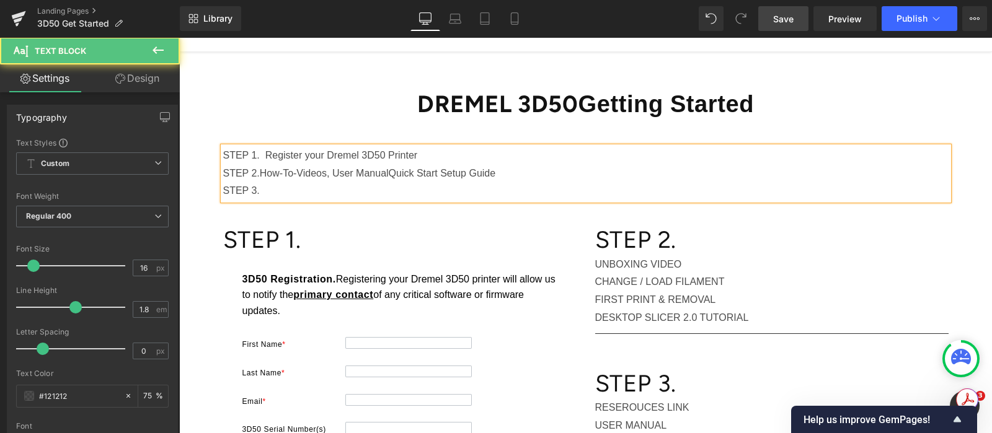
click at [325, 172] on span "How-To-Videos, User Manual" at bounding box center [324, 173] width 129 height 11
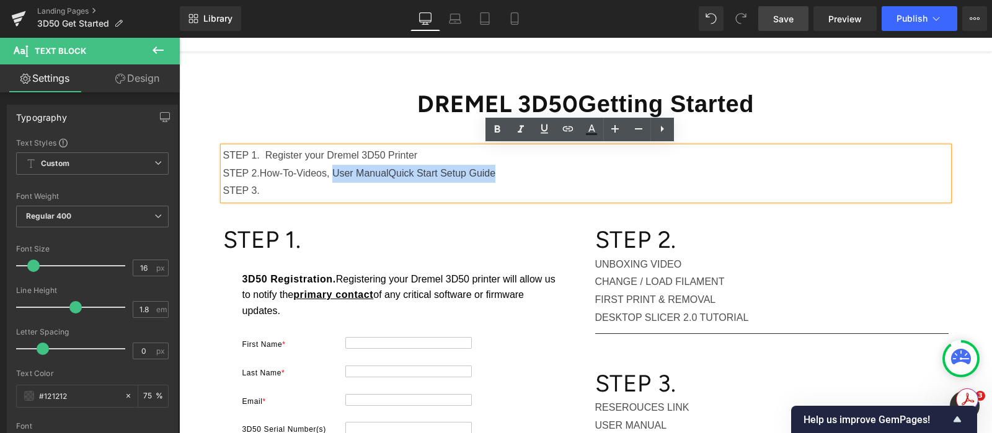
drag, startPoint x: 526, startPoint y: 170, endPoint x: 334, endPoint y: 172, distance: 192.2
click at [334, 172] on p "STEP 2. How-To-Videos, User Manual Quick Start Setup Guide" at bounding box center [585, 174] width 725 height 18
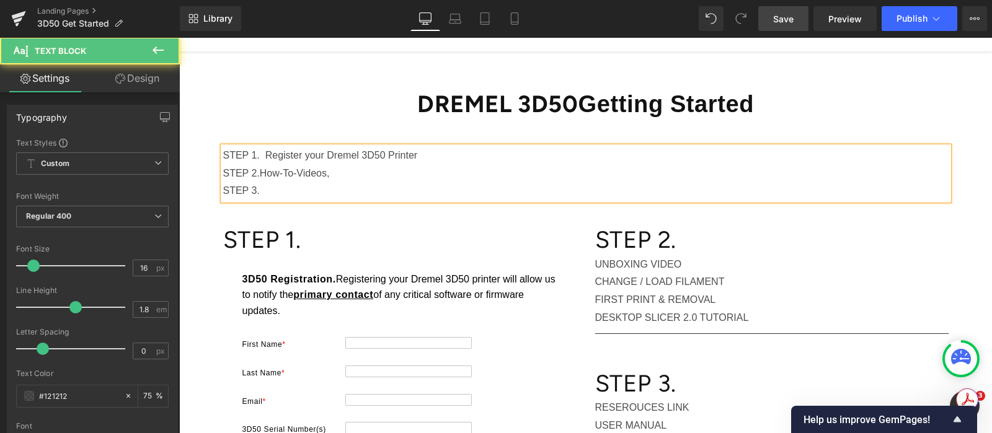
click at [309, 187] on p "STEP 3." at bounding box center [585, 191] width 725 height 18
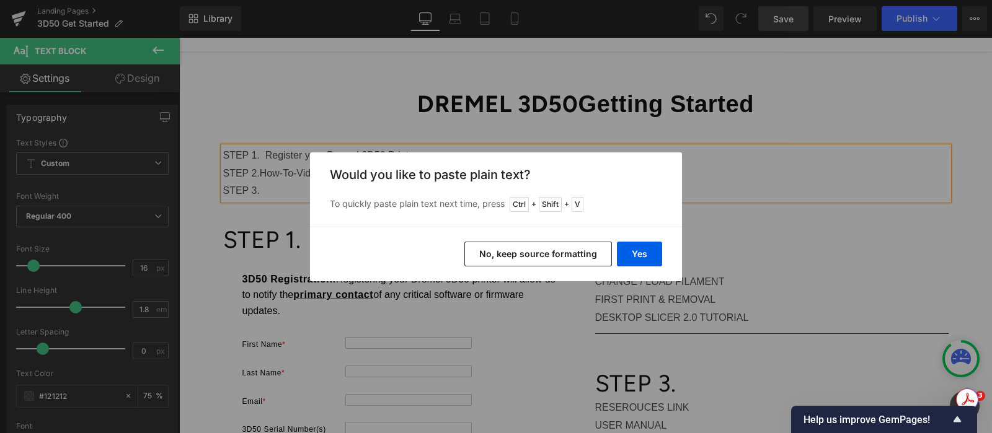
click at [518, 249] on button "No, keep source formatting" at bounding box center [538, 254] width 148 height 25
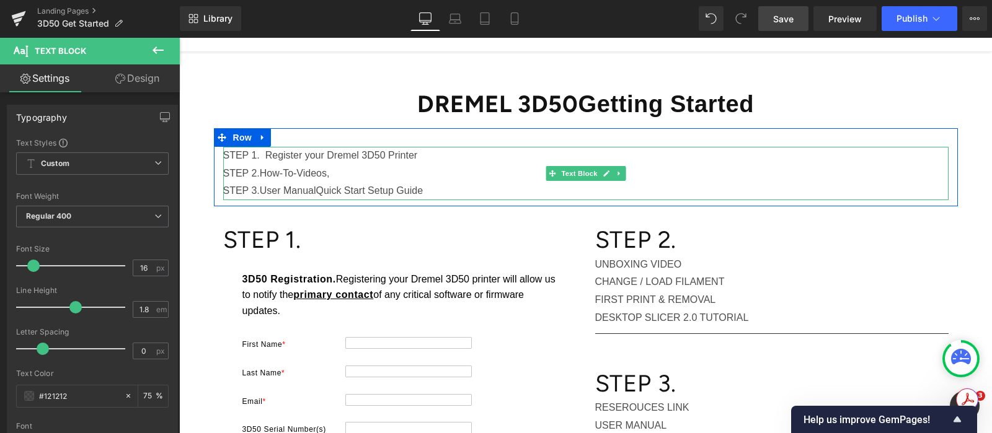
drag, startPoint x: 314, startPoint y: 190, endPoint x: 324, endPoint y: 188, distance: 9.5
click at [316, 190] on span "Quick Start Setup Guide" at bounding box center [369, 190] width 107 height 11
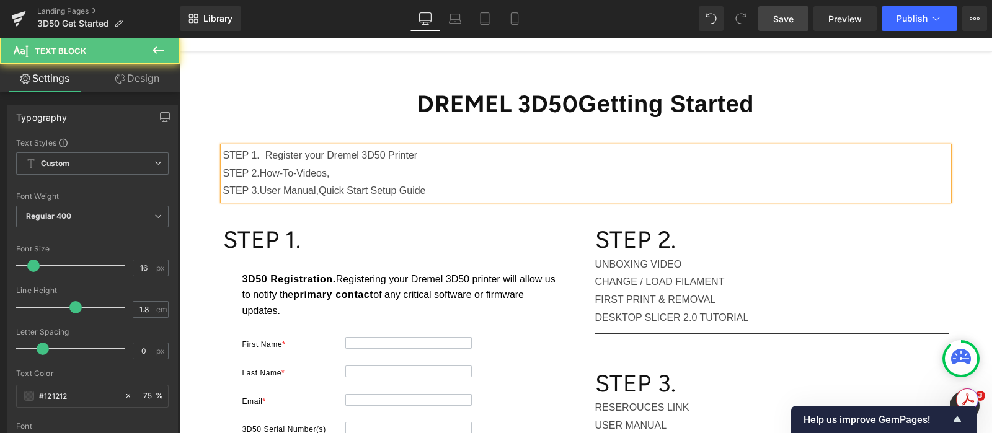
click at [337, 174] on p "STEP 2. How-To-Videos," at bounding box center [585, 174] width 725 height 18
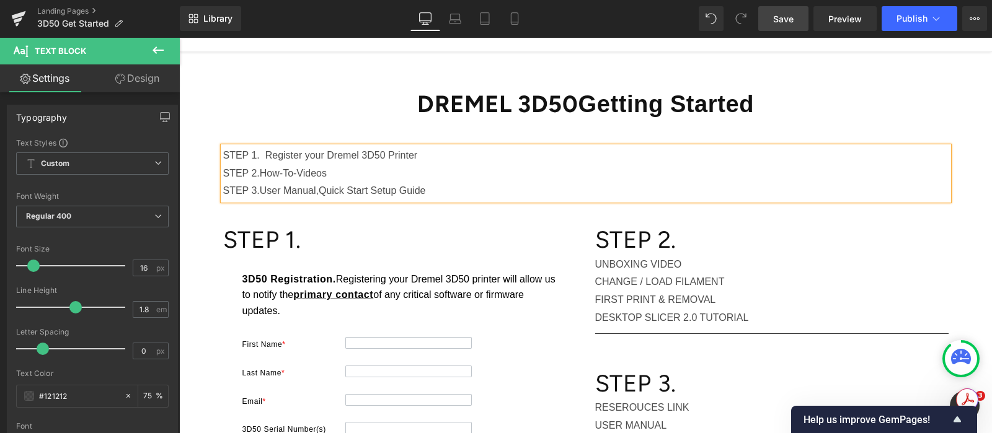
drag, startPoint x: 258, startPoint y: 172, endPoint x: 374, endPoint y: 188, distance: 117.0
click at [283, 172] on p "STEP 2. How-To-Videos" at bounding box center [585, 174] width 725 height 18
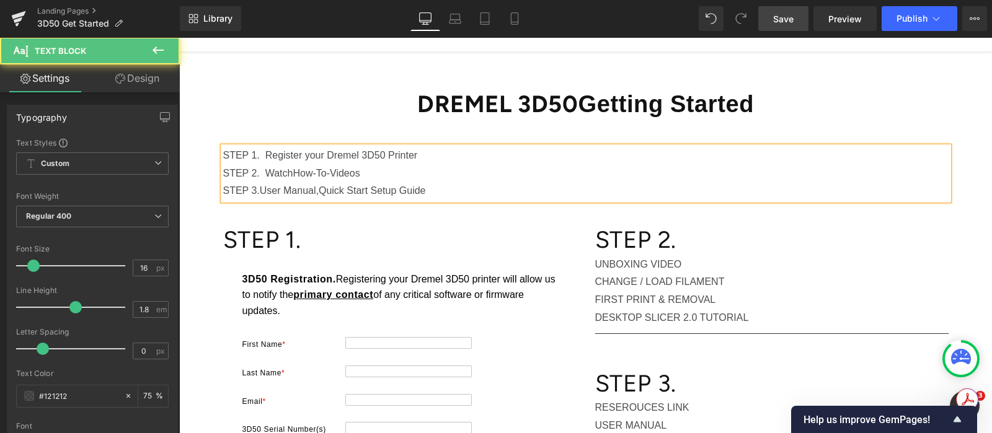
click at [320, 170] on span "How-To-Videos" at bounding box center [326, 173] width 67 height 11
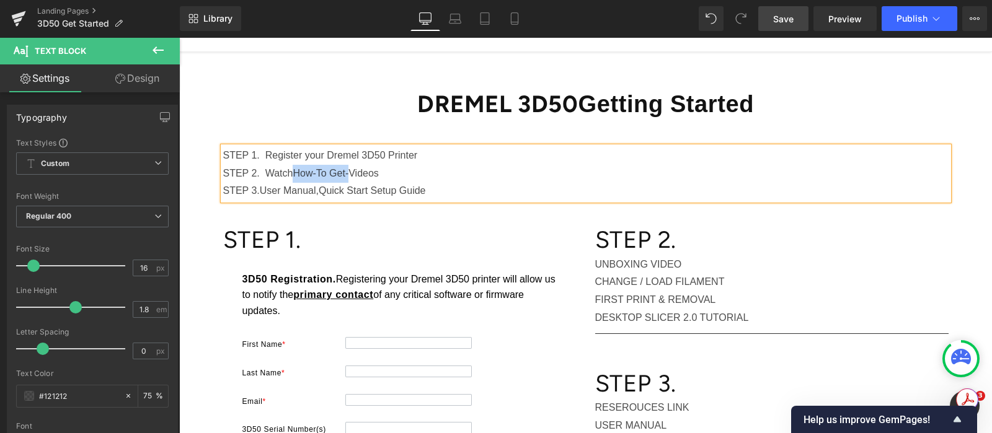
drag, startPoint x: 347, startPoint y: 172, endPoint x: 291, endPoint y: 172, distance: 55.2
click at [293, 171] on span "How-To Get-Videos" at bounding box center [336, 173] width 86 height 11
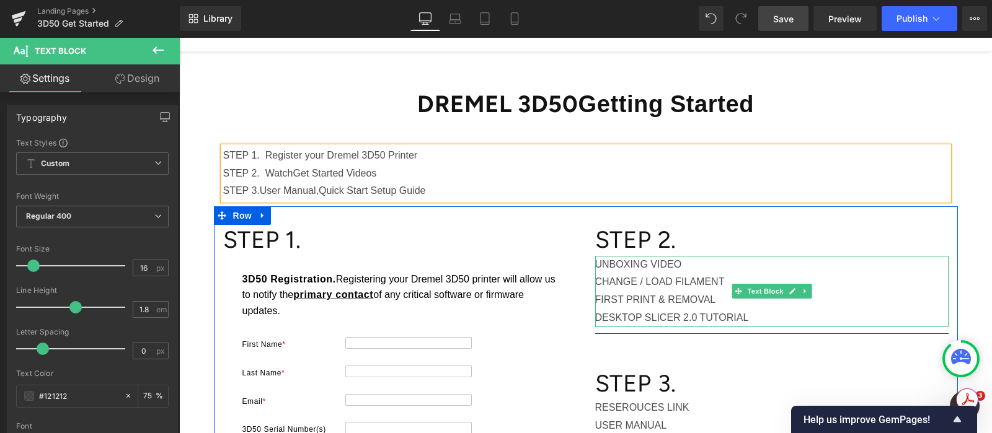
drag, startPoint x: 679, startPoint y: 261, endPoint x: 744, endPoint y: 275, distance: 66.5
click at [679, 260] on p "UNBOXING VIDEO" at bounding box center [771, 265] width 353 height 18
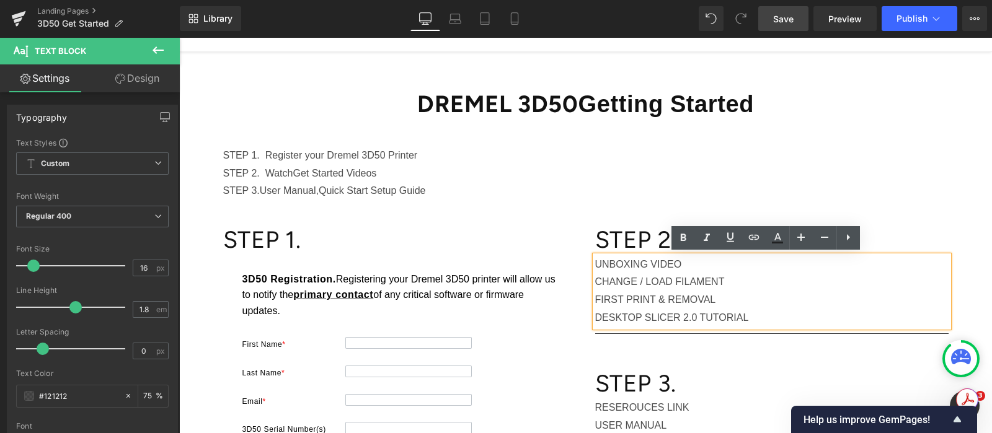
click at [644, 263] on p "UNBOXING VIDEO" at bounding box center [771, 265] width 353 height 18
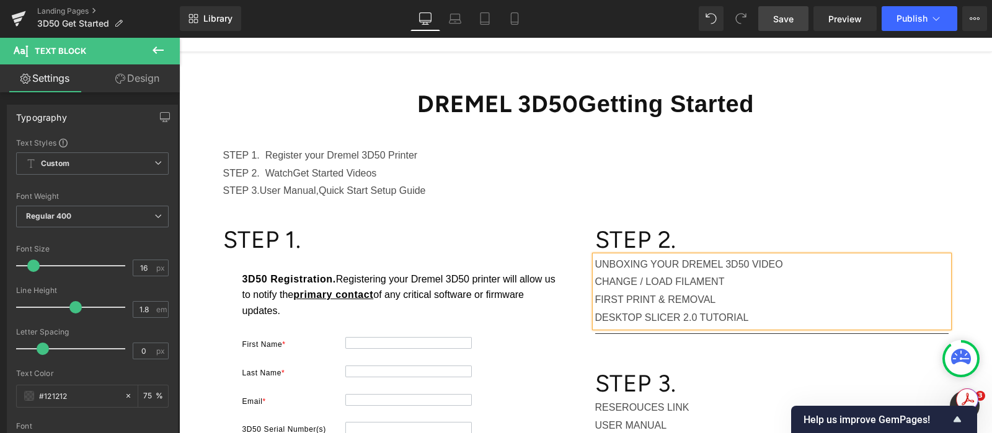
click at [595, 280] on p "CHANGE / LOAD FILAMENT" at bounding box center [771, 282] width 353 height 18
drag, startPoint x: 679, startPoint y: 281, endPoint x: 632, endPoint y: 280, distance: 47.7
click at [632, 280] on p "HOW TO CHANGE / LOAD FILAMENT" at bounding box center [771, 282] width 353 height 18
click at [658, 281] on p "HOW TO LOAD FILAMENT" at bounding box center [771, 282] width 353 height 18
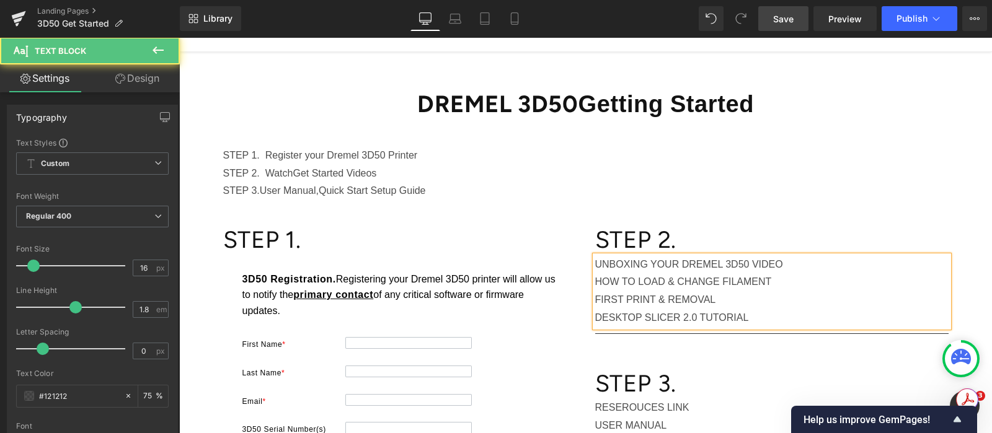
click at [731, 298] on p "FIRST PRINT & REMOVAL" at bounding box center [771, 300] width 353 height 18
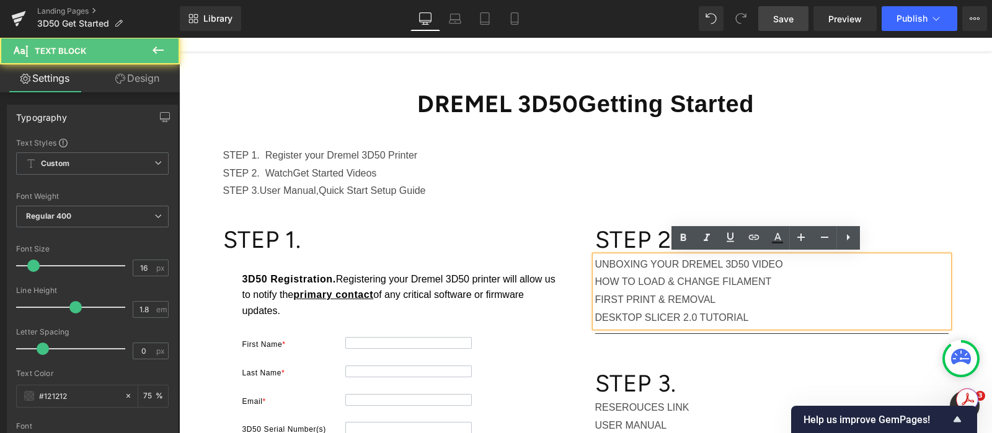
click at [765, 314] on p "DESKTOP SLICER 2.0 TUTORIAL" at bounding box center [771, 318] width 353 height 18
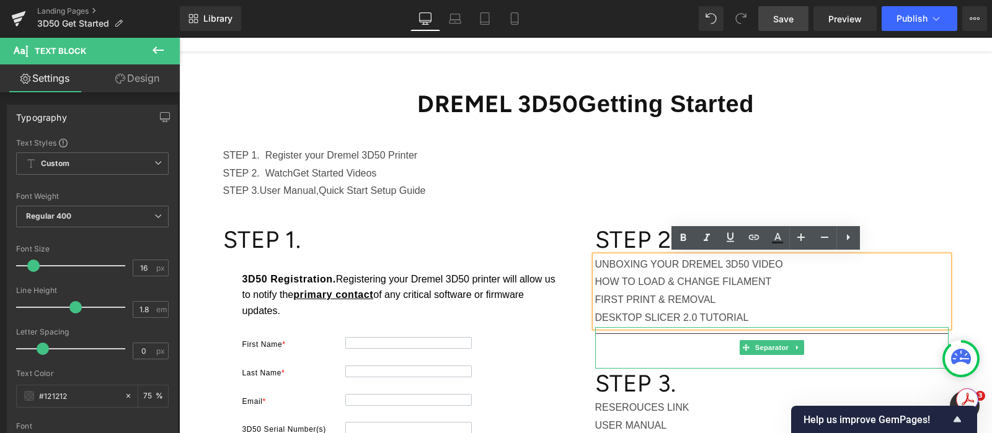
scroll to position [148, 0]
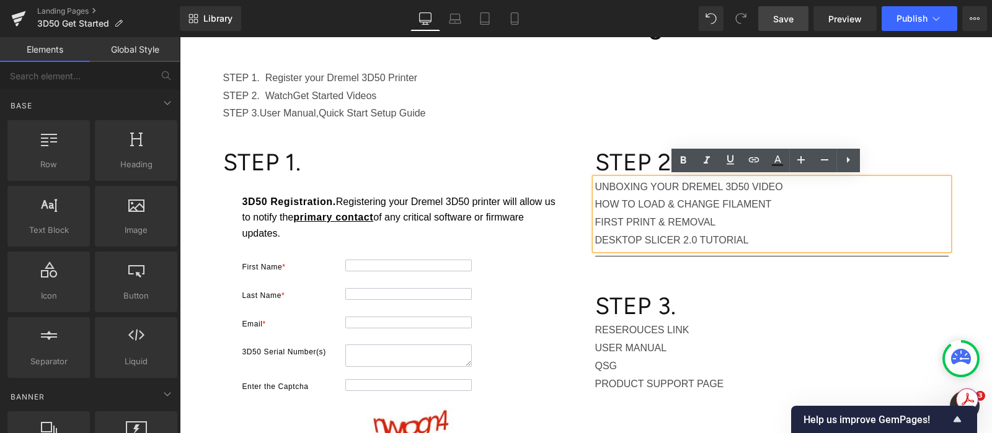
click at [966, 75] on div "DREMEL 3D50 Getting Started Heading Text Block STEP 1. Register your Dremel 3D5…" at bounding box center [585, 340] width 813 height 731
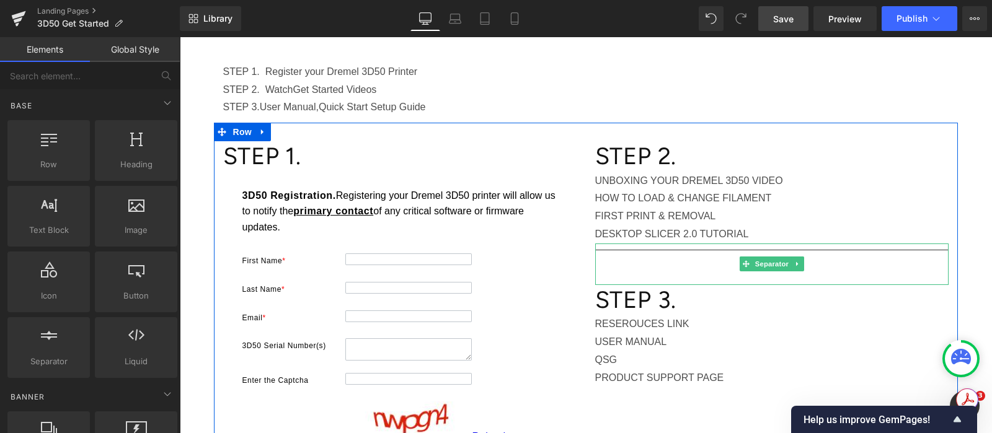
scroll to position [232, 0]
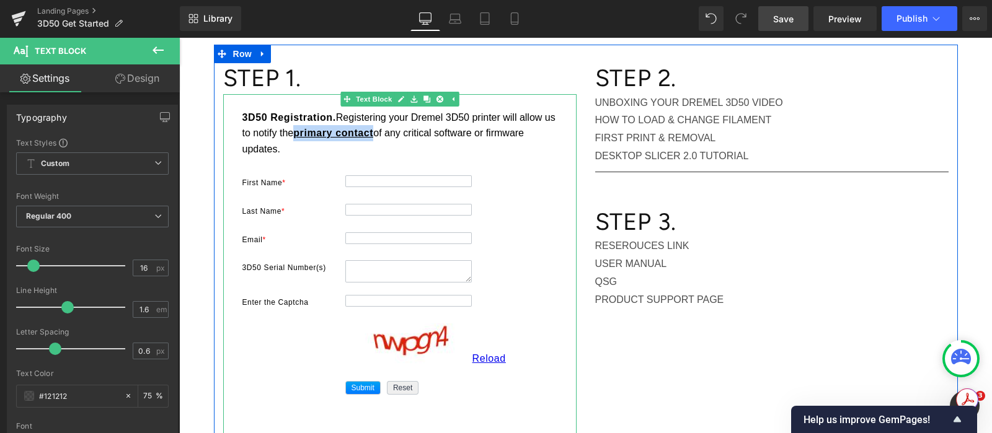
drag, startPoint x: 382, startPoint y: 133, endPoint x: 302, endPoint y: 132, distance: 79.3
click at [302, 132] on u "primary contact" at bounding box center [333, 133] width 80 height 11
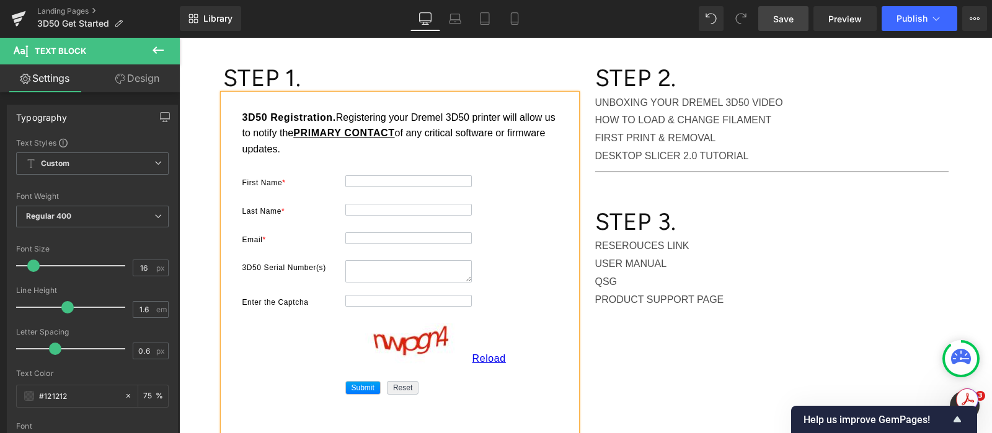
click at [311, 118] on div "3D50 Registration. Registering your Dremel 3D50 printer will allow us to notify…" at bounding box center [400, 137] width 322 height 54
click at [453, 119] on span "Registering your Dremel 3D50 printer will allow us to notify the" at bounding box center [387, 125] width 291 height 27
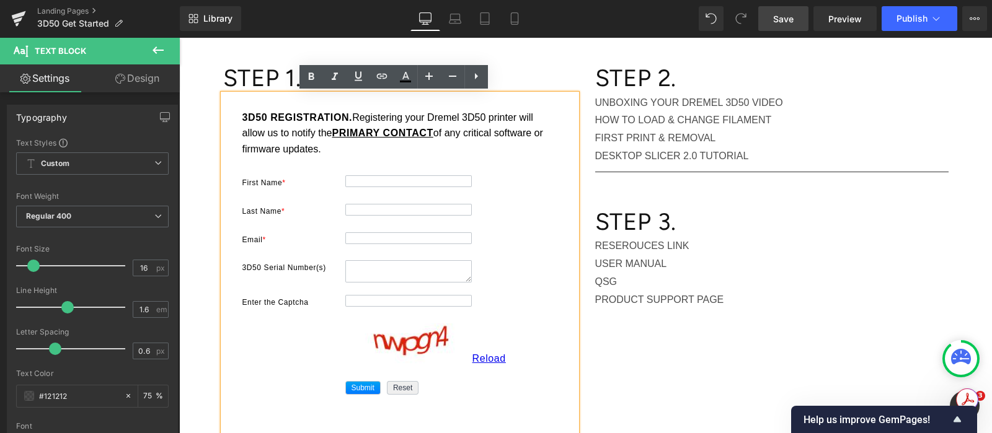
click at [387, 143] on div "3D50 REGISTRATION. Registering your Dremel 3D50 printer will allow us to notify…" at bounding box center [400, 137] width 322 height 54
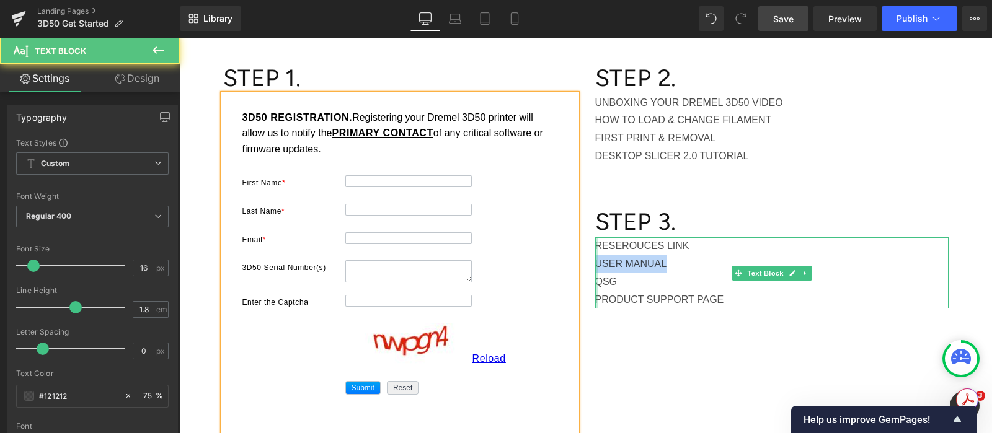
drag, startPoint x: 661, startPoint y: 263, endPoint x: 588, endPoint y: 262, distance: 73.2
click at [595, 262] on div "RESEROUCES LINK USER MANUAL QSG PRODUCT SUPPORT PAGE Text Block" at bounding box center [771, 272] width 353 height 71
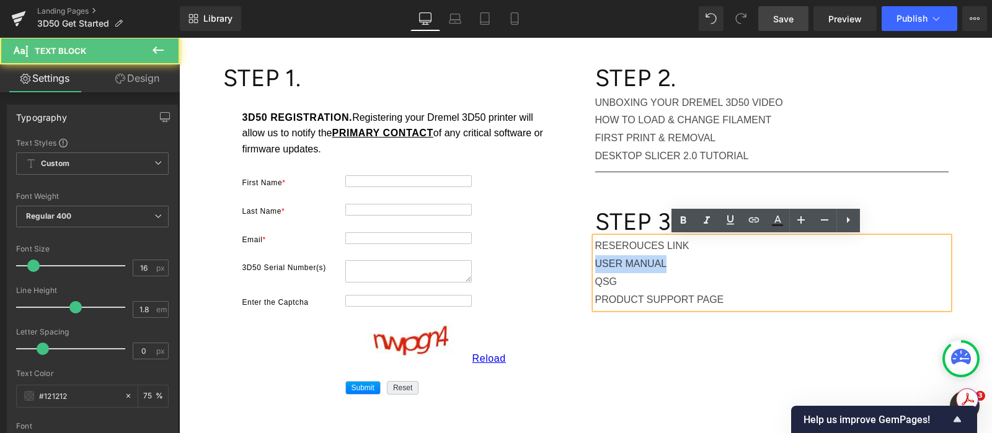
click at [607, 260] on p "USER MANUAL" at bounding box center [771, 264] width 353 height 18
click at [595, 262] on p "USER MANUAL" at bounding box center [771, 264] width 353 height 18
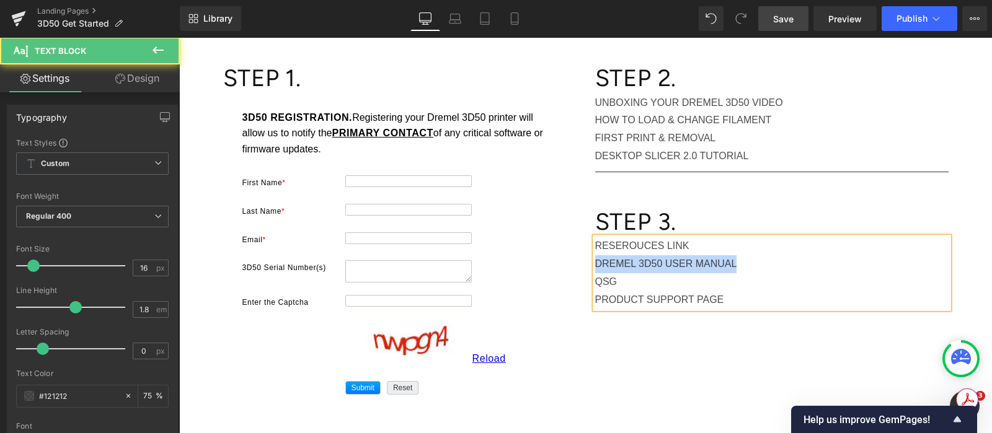
drag, startPoint x: 731, startPoint y: 263, endPoint x: 588, endPoint y: 262, distance: 142.6
click at [595, 262] on p "DREMEL 3D50 USER MANUAL" at bounding box center [771, 264] width 353 height 18
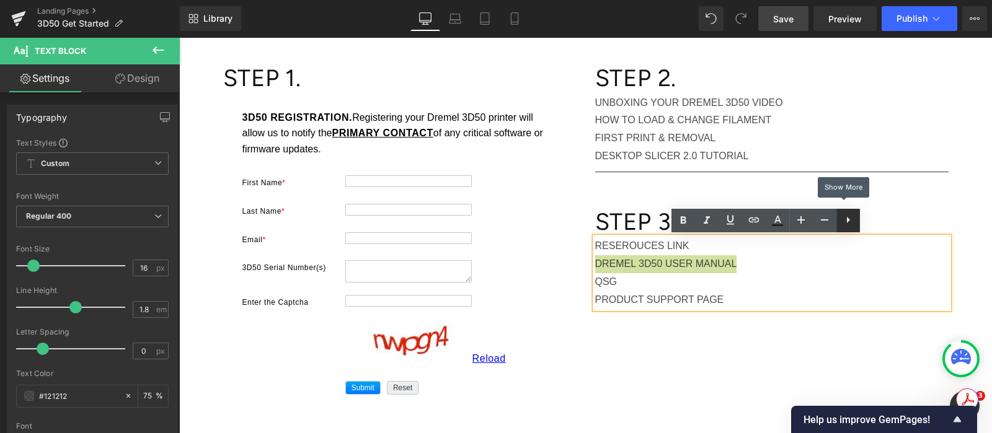
click at [847, 224] on icon at bounding box center [848, 220] width 15 height 15
click at [727, 219] on icon at bounding box center [730, 220] width 15 height 15
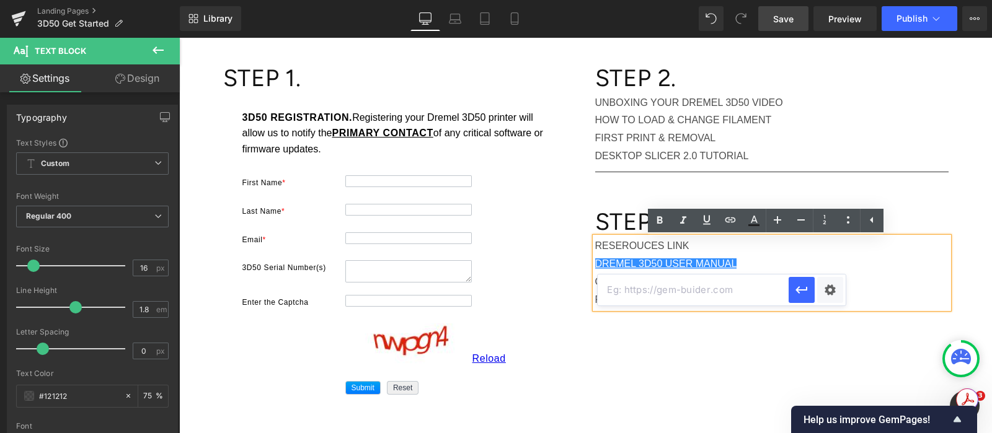
click at [692, 289] on input "text" at bounding box center [693, 290] width 191 height 31
paste input "https://cdn.shopify.com/s/files/1/0552/1797/9558/files/Dremel_3D50_User_Manual.…"
type input "https://cdn.shopify.com/s/files/1/0552/1797/9558/files/Dremel_3D50_User_Manual.…"
click at [802, 294] on icon "button" at bounding box center [801, 290] width 15 height 15
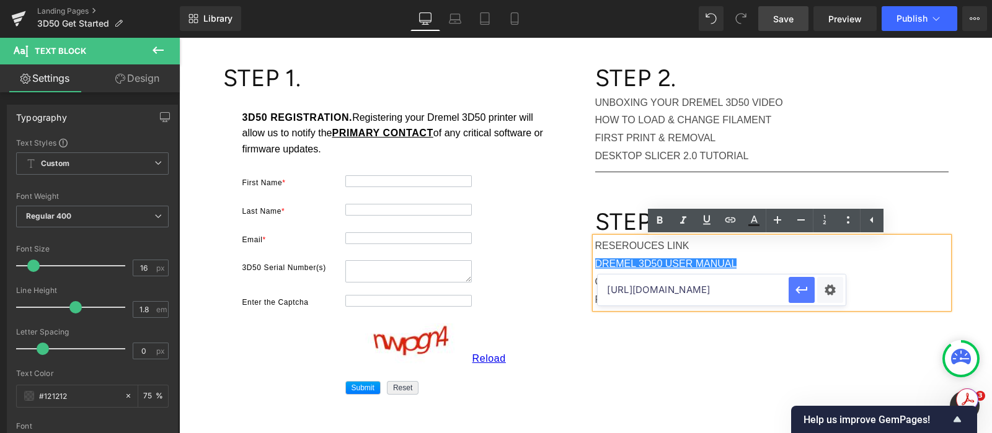
scroll to position [0, 0]
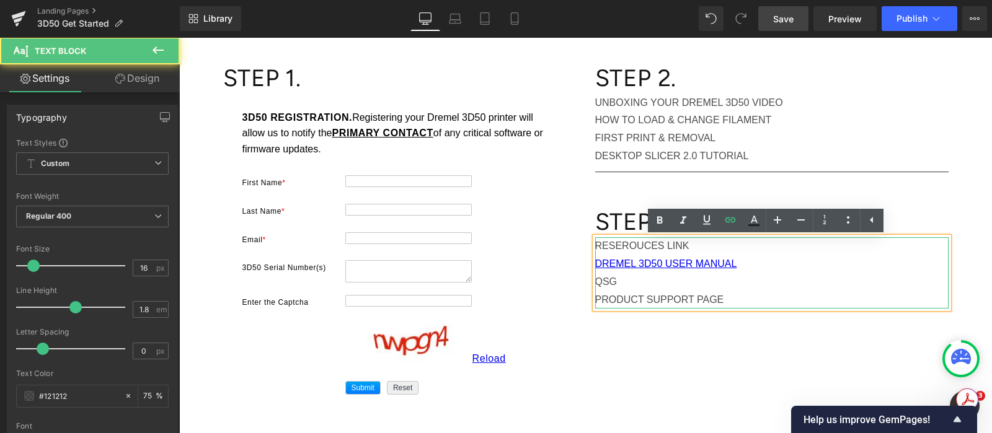
click at [784, 284] on p "QSG" at bounding box center [771, 282] width 353 height 18
click at [598, 278] on p "QSG" at bounding box center [771, 282] width 353 height 18
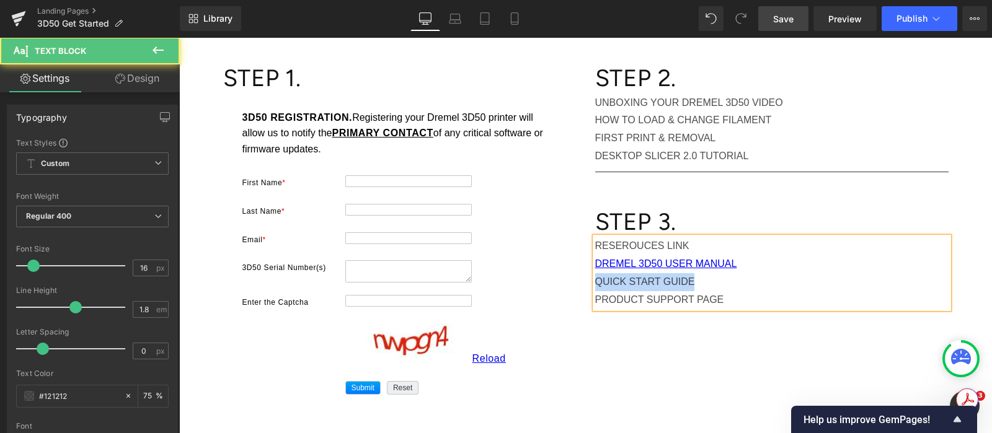
drag, startPoint x: 691, startPoint y: 281, endPoint x: 584, endPoint y: 278, distance: 106.6
click at [586, 278] on div "STEP 2. Heading UNBOXING YOUR DREMEL 3D50 VIDEO HOW TO LOAD & CHANGE FILAMENT F…" at bounding box center [772, 185] width 372 height 245
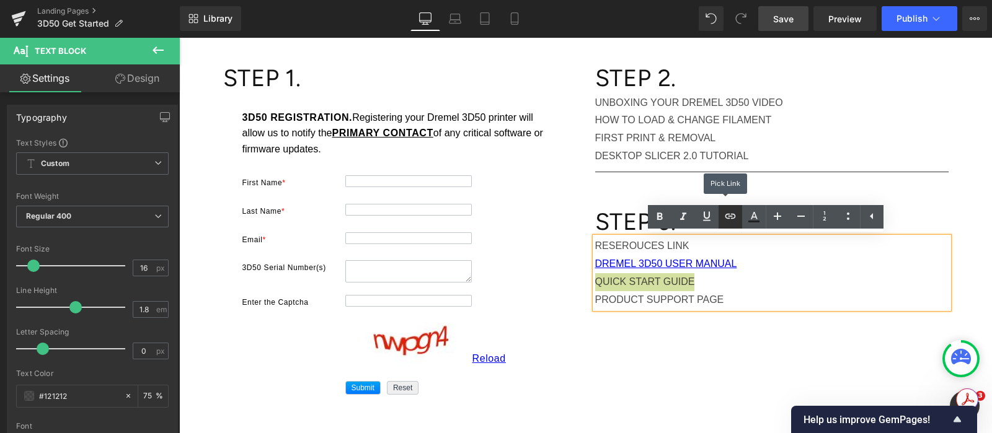
click at [731, 213] on icon at bounding box center [730, 216] width 15 height 15
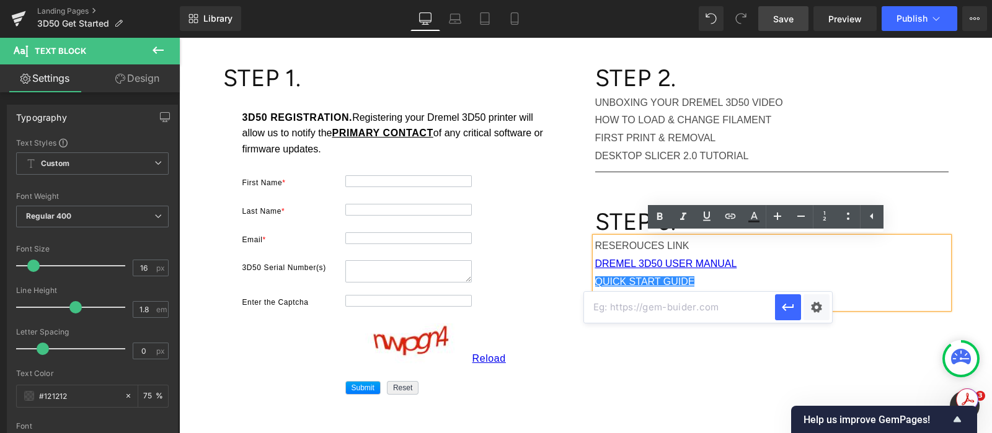
click at [679, 308] on input "text" at bounding box center [679, 307] width 191 height 31
paste input "https://cdn.shopify.com/s/files/1/0552/1797/9558/files/3D50_QSG_090425.pdf?v=17…"
type input "https://cdn.shopify.com/s/files/1/0552/1797/9558/files/3D50_QSG_090425.pdf?v=17…"
click at [786, 308] on icon "button" at bounding box center [787, 307] width 15 height 15
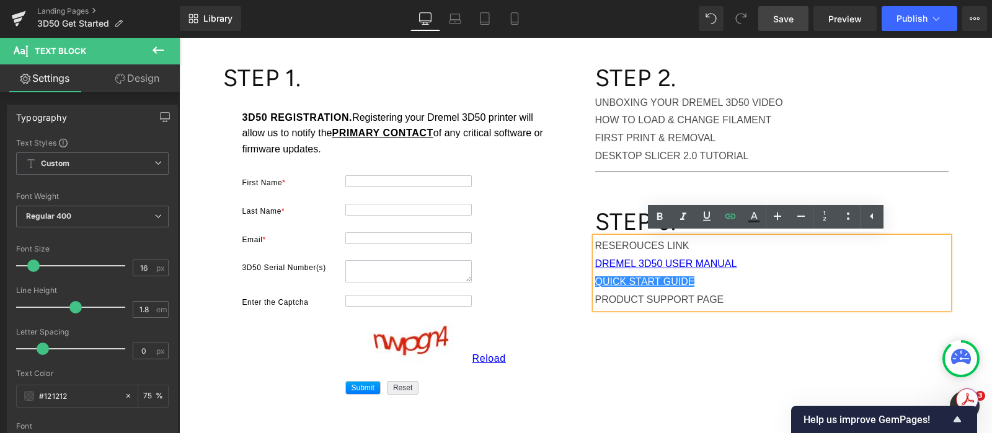
scroll to position [0, 0]
click at [953, 210] on div "DREMEL 3D50 Getting Started Heading Text Block STEP 1. Register your Dremel 3D5…" at bounding box center [585, 255] width 813 height 731
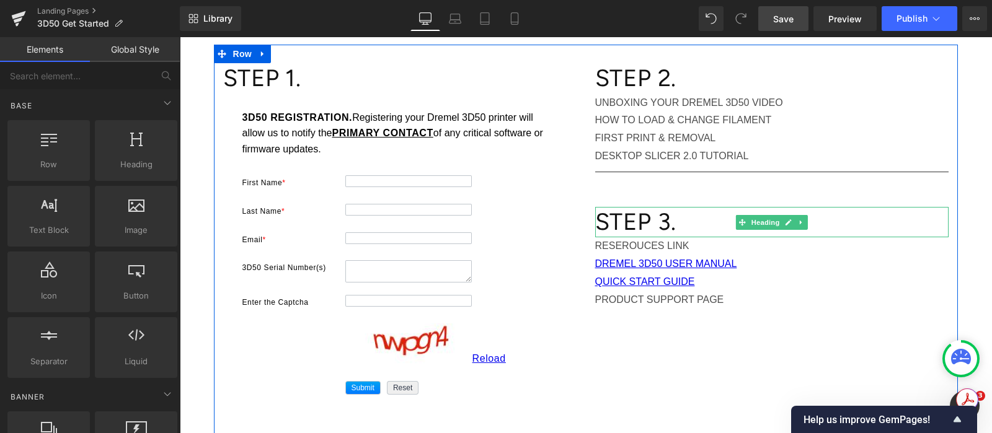
scroll to position [77, 0]
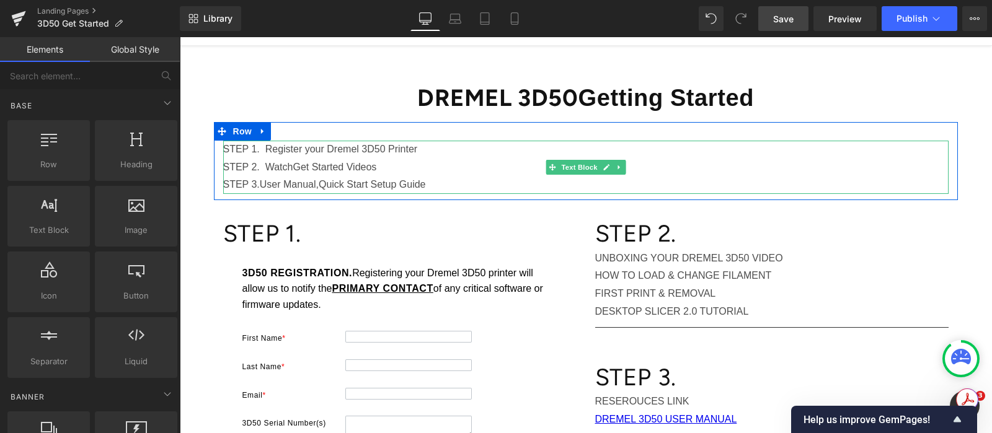
click at [384, 183] on span "Quick Start Setup Guide" at bounding box center [372, 184] width 107 height 11
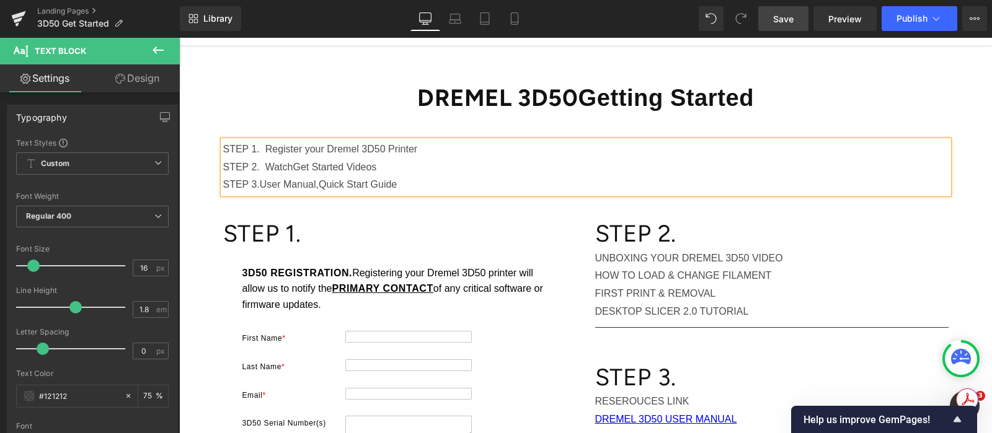
click at [425, 185] on p "STEP 3. User Manual, Quick Start Guide" at bounding box center [585, 185] width 725 height 18
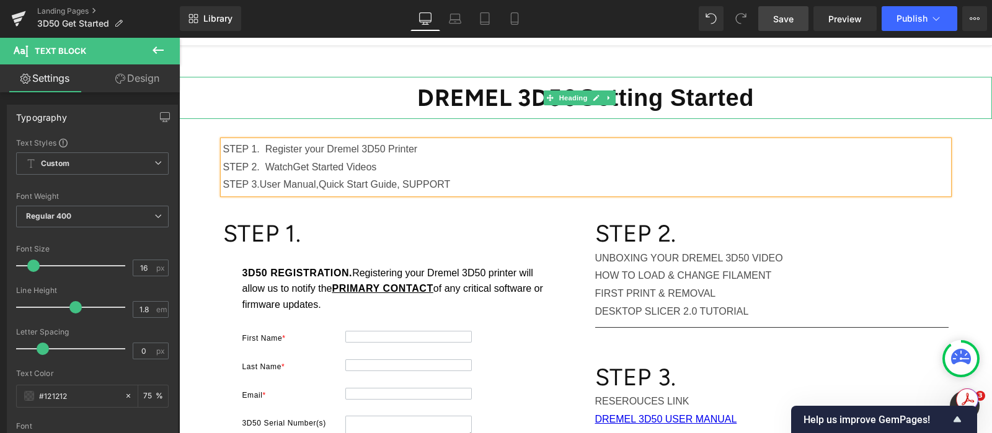
click at [893, 109] on h1 "DREMEL 3D50 Getting Started" at bounding box center [585, 98] width 813 height 42
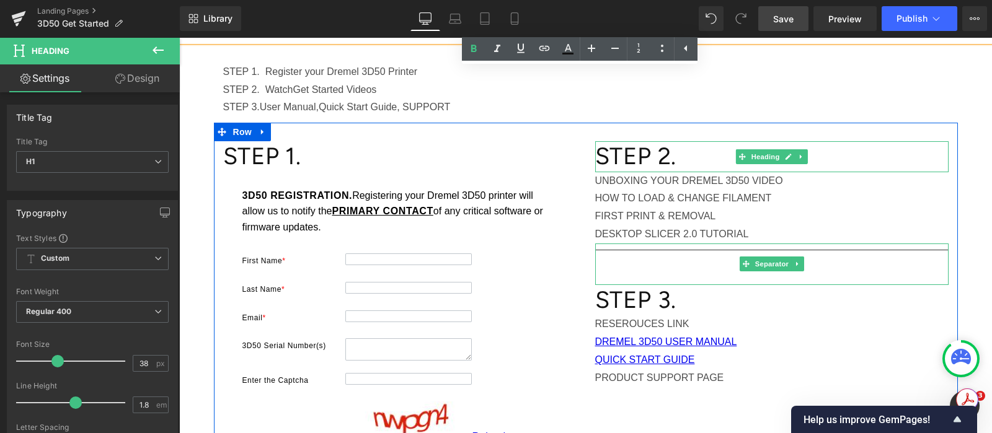
scroll to position [232, 0]
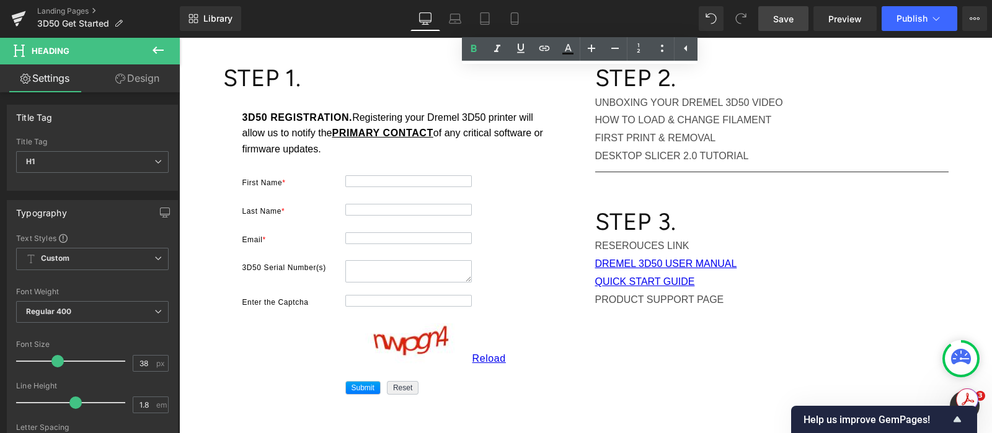
click at [793, 15] on span "Save" at bounding box center [783, 18] width 20 height 13
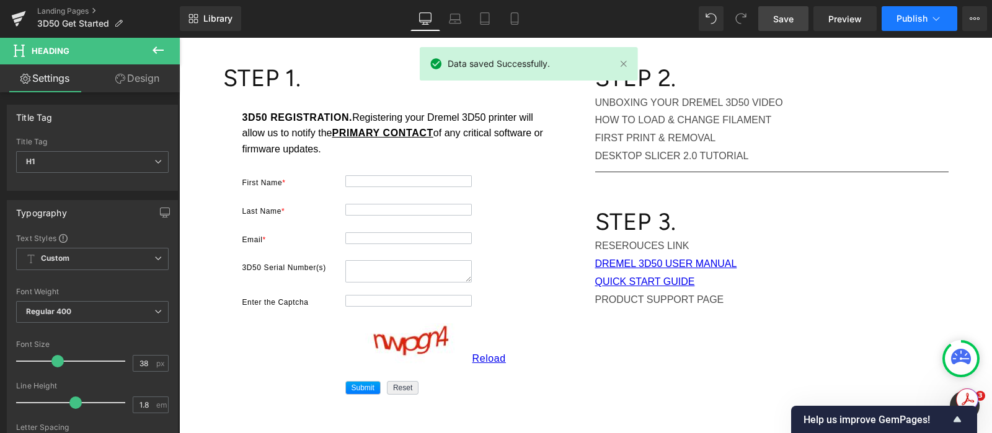
click at [911, 14] on span "Publish" at bounding box center [911, 19] width 31 height 10
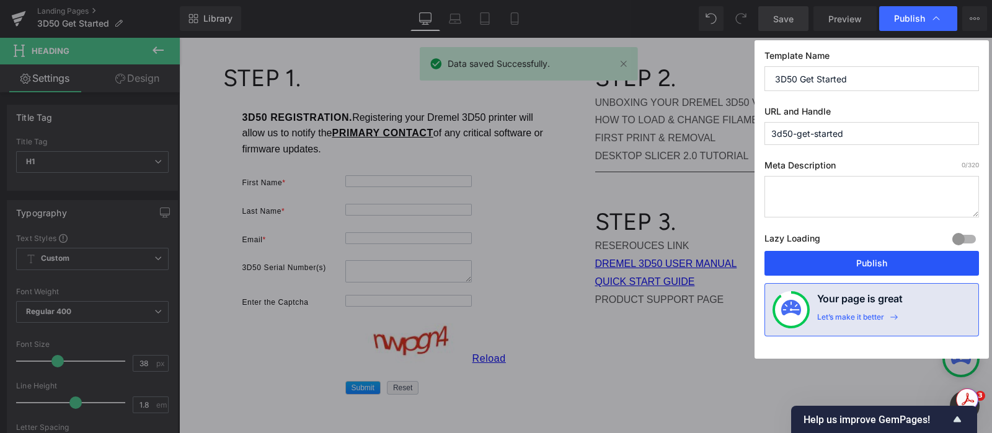
drag, startPoint x: 911, startPoint y: 265, endPoint x: 731, endPoint y: 228, distance: 183.6
click at [910, 265] on button "Publish" at bounding box center [871, 263] width 214 height 25
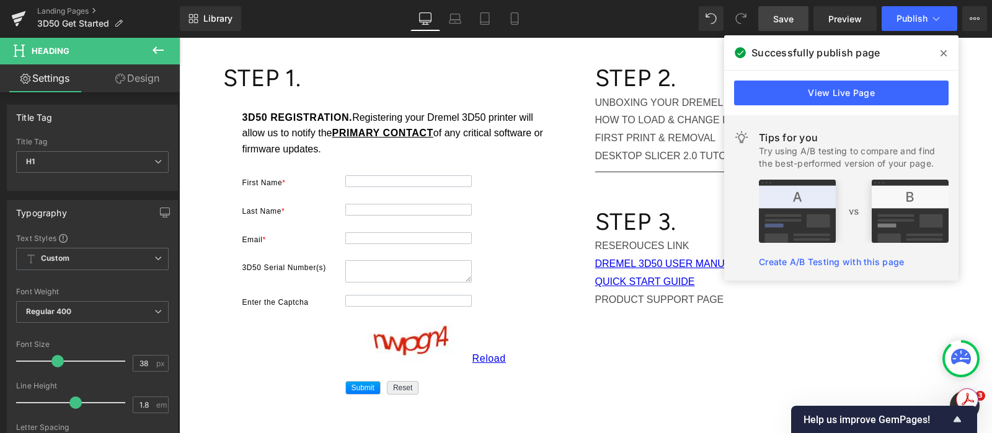
click at [940, 51] on icon at bounding box center [943, 53] width 6 height 10
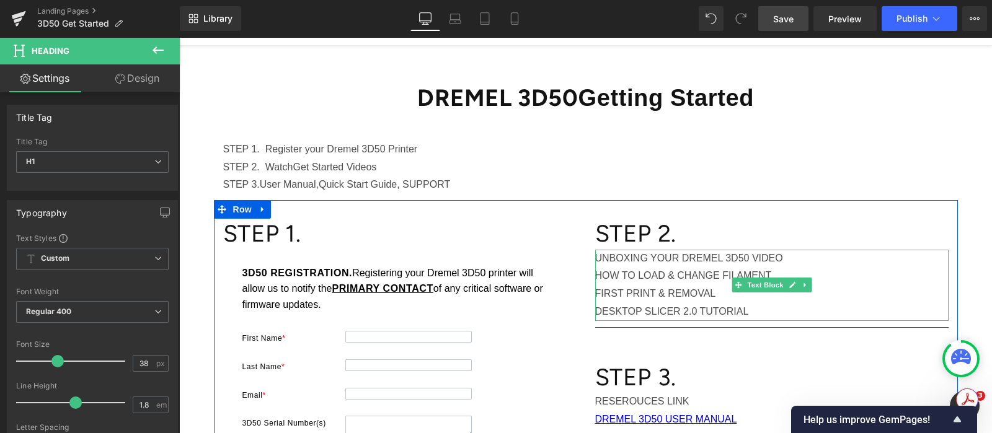
scroll to position [0, 0]
